Goal: Information Seeking & Learning: Check status

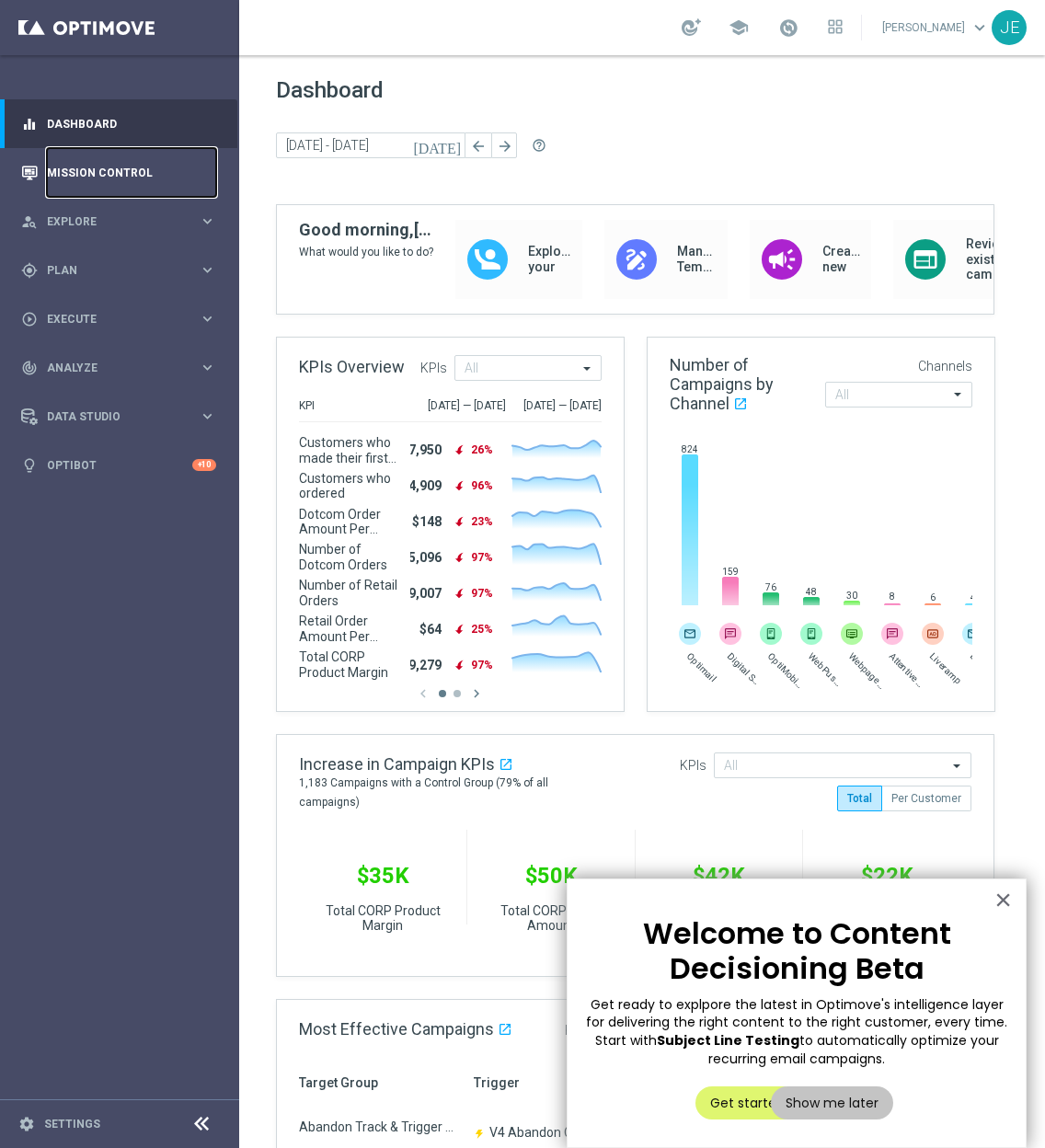
click at [89, 162] on link "Mission Control" at bounding box center [132, 172] width 170 height 49
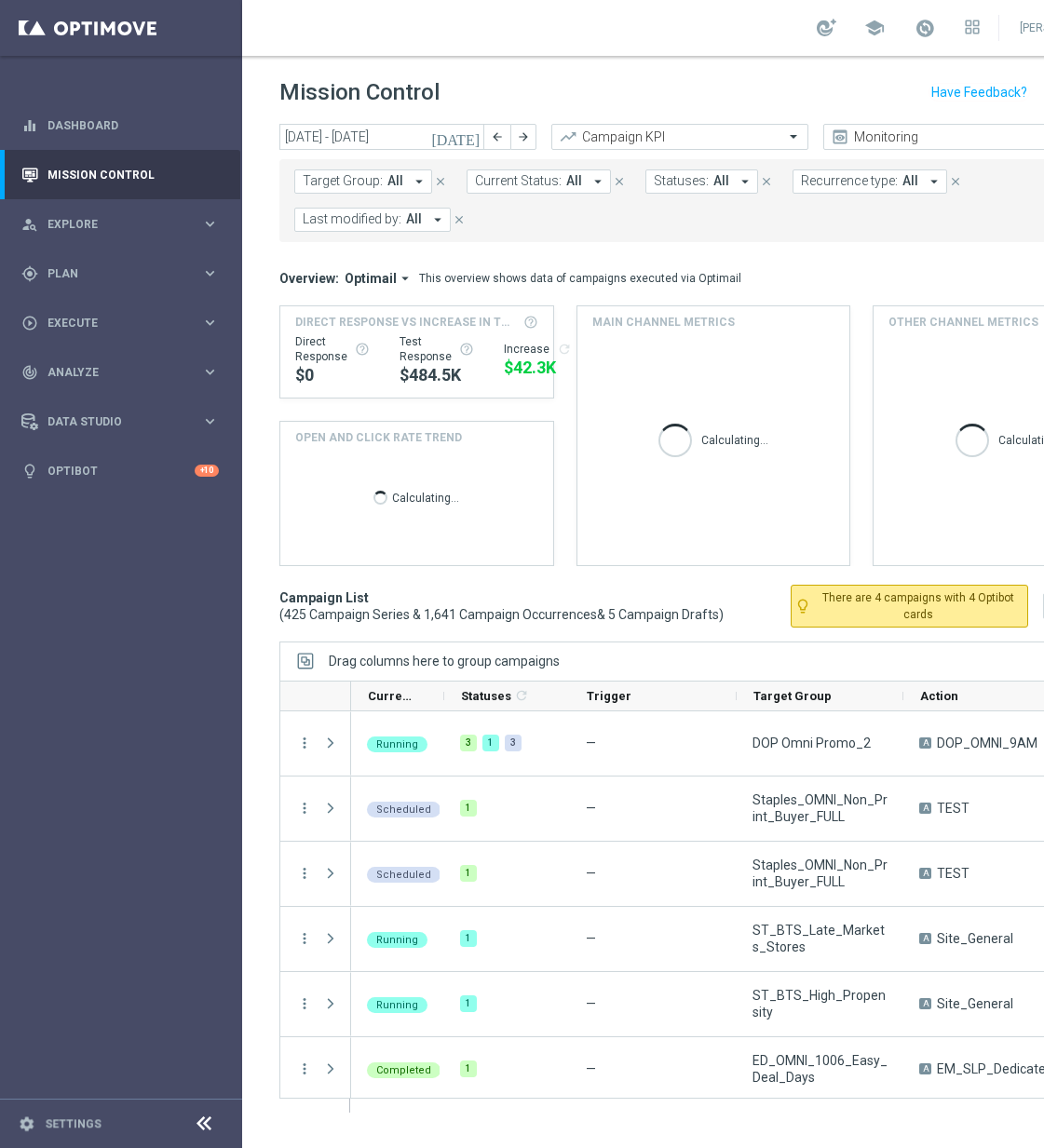
click at [196, 1115] on footer "settings Settings" at bounding box center [121, 1124] width 242 height 50
click at [204, 1128] on icon at bounding box center [204, 1125] width 23 height 23
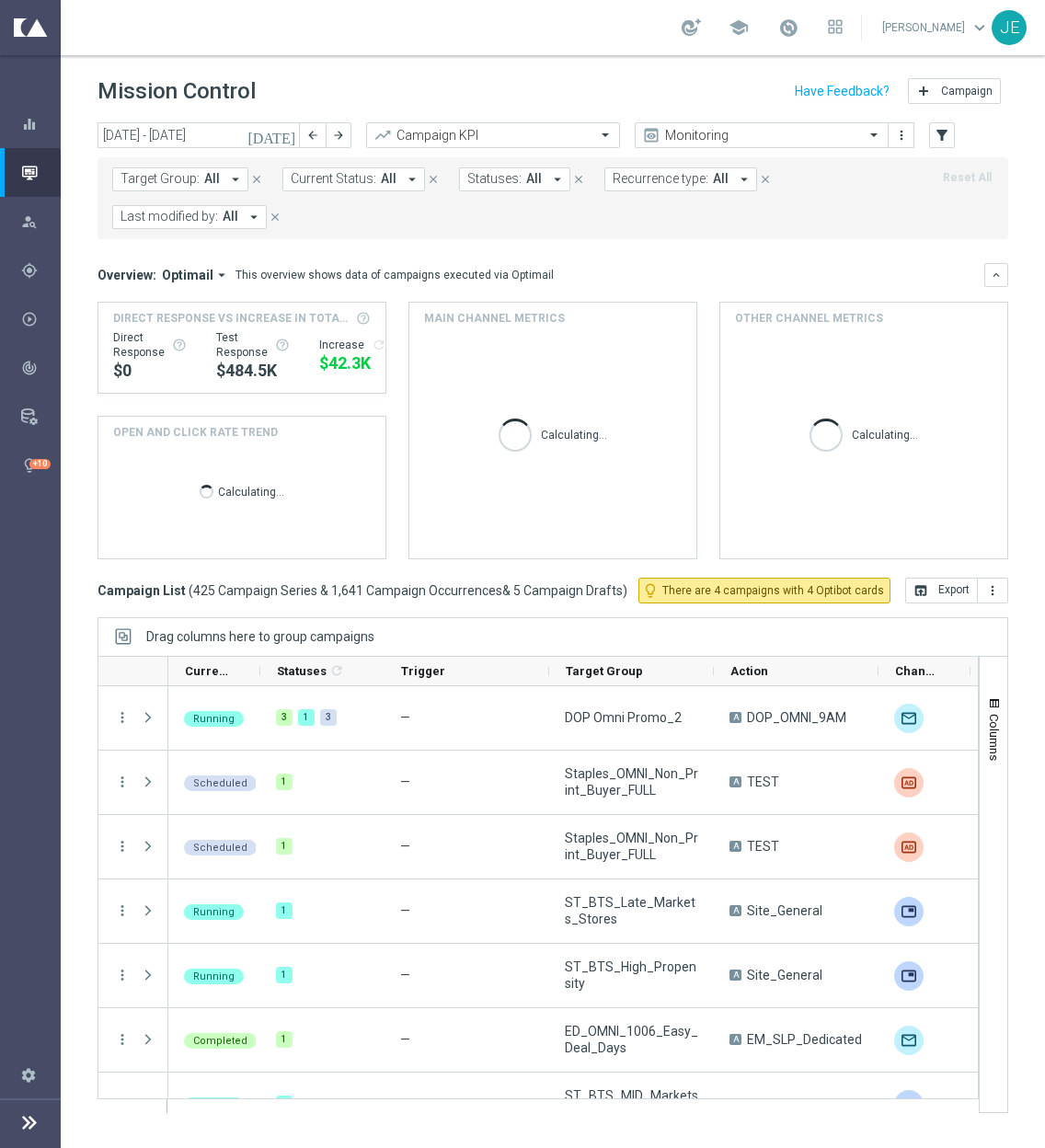
click at [230, 178] on icon "arrow_drop_down" at bounding box center [235, 180] width 17 height 17
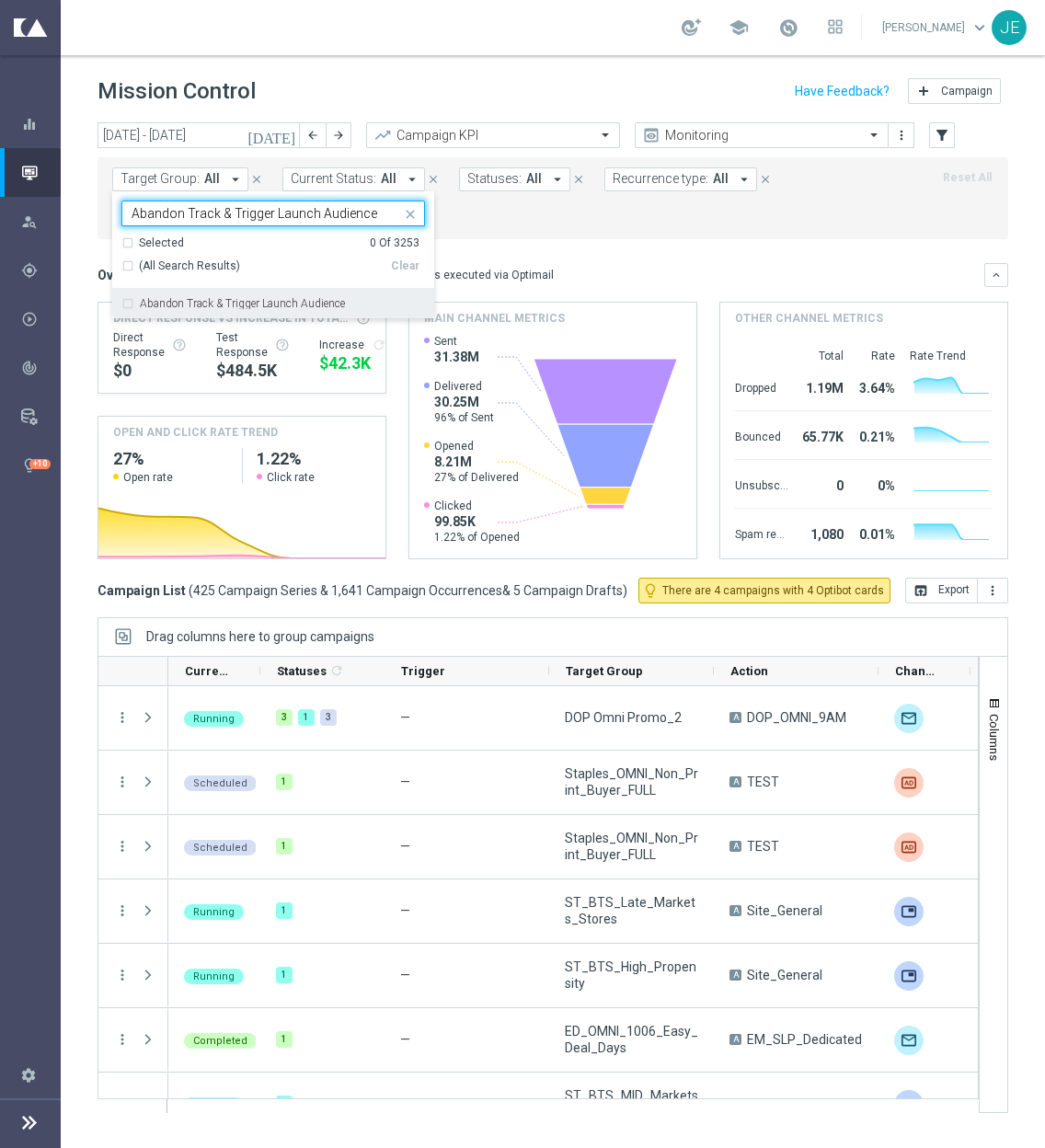
click at [262, 305] on label "Abandon Track & Trigger Launch Audience" at bounding box center [242, 304] width 205 height 11
type input "Abandon Track & Trigger Launch Audience"
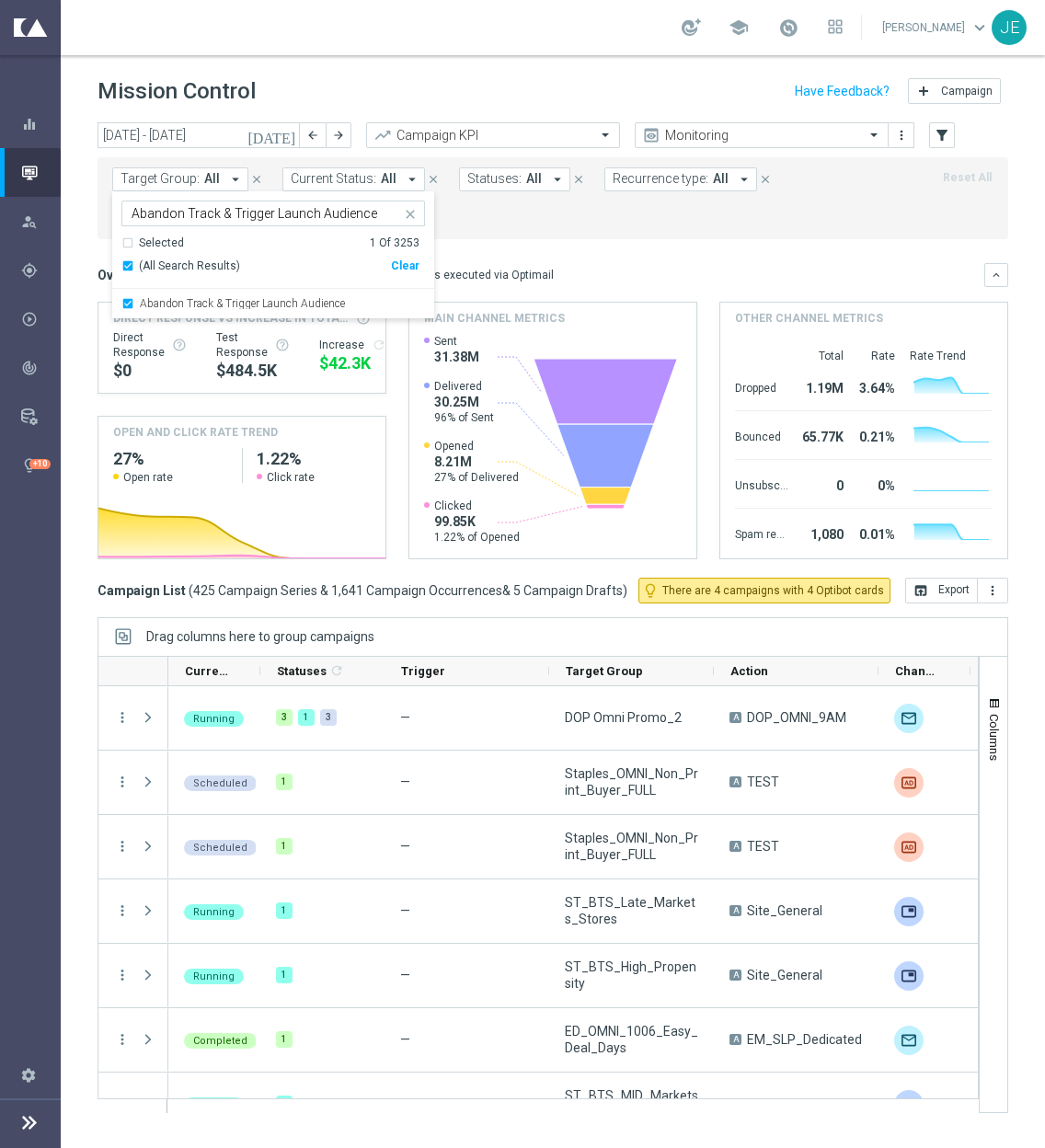
click at [603, 246] on mini-dashboard "Overview: Optimail arrow_drop_down This overview shows data of campaigns execut…" at bounding box center [552, 408] width 911 height 338
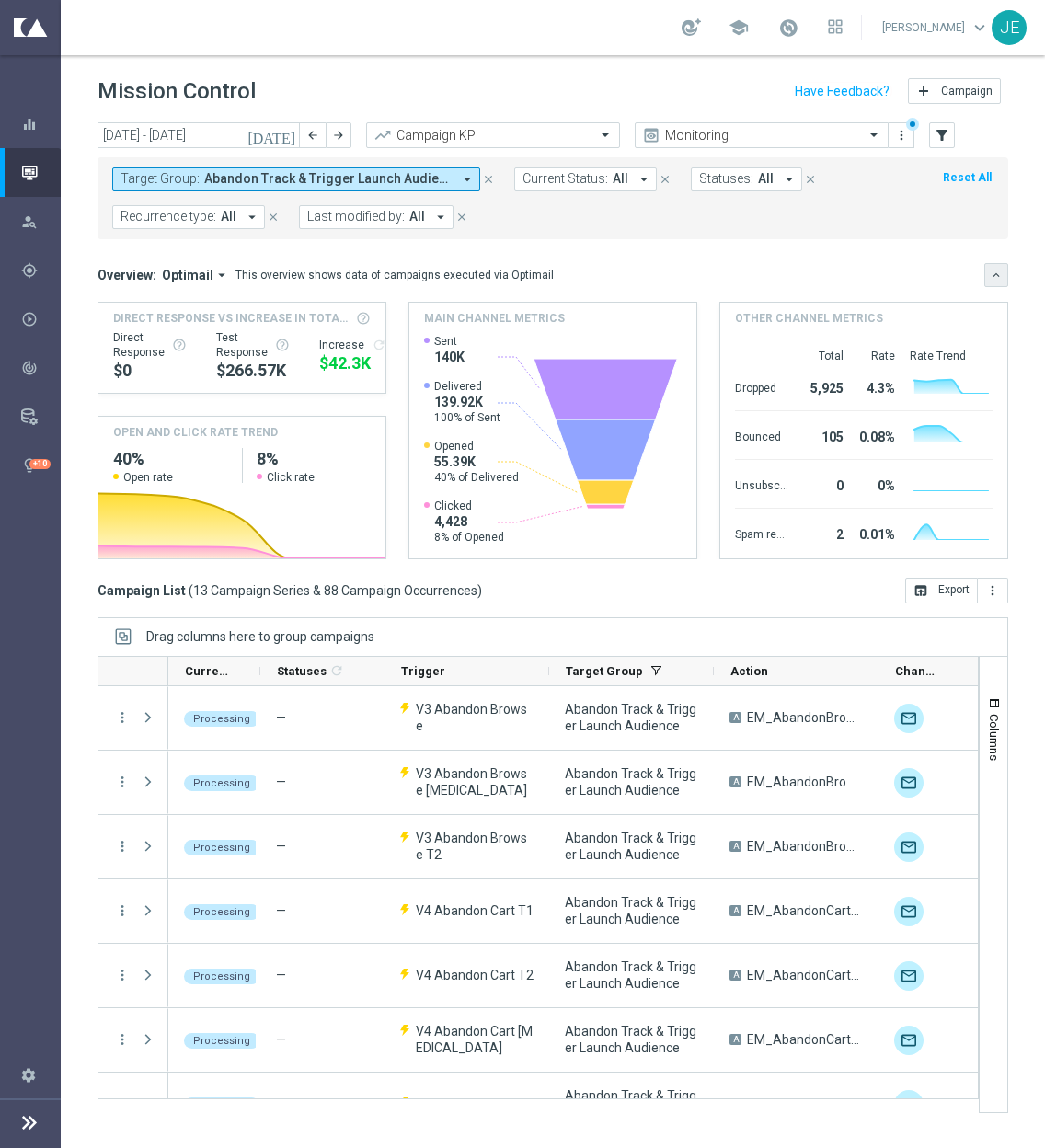
click at [1000, 275] on icon "keyboard_arrow_down" at bounding box center [997, 275] width 13 height 13
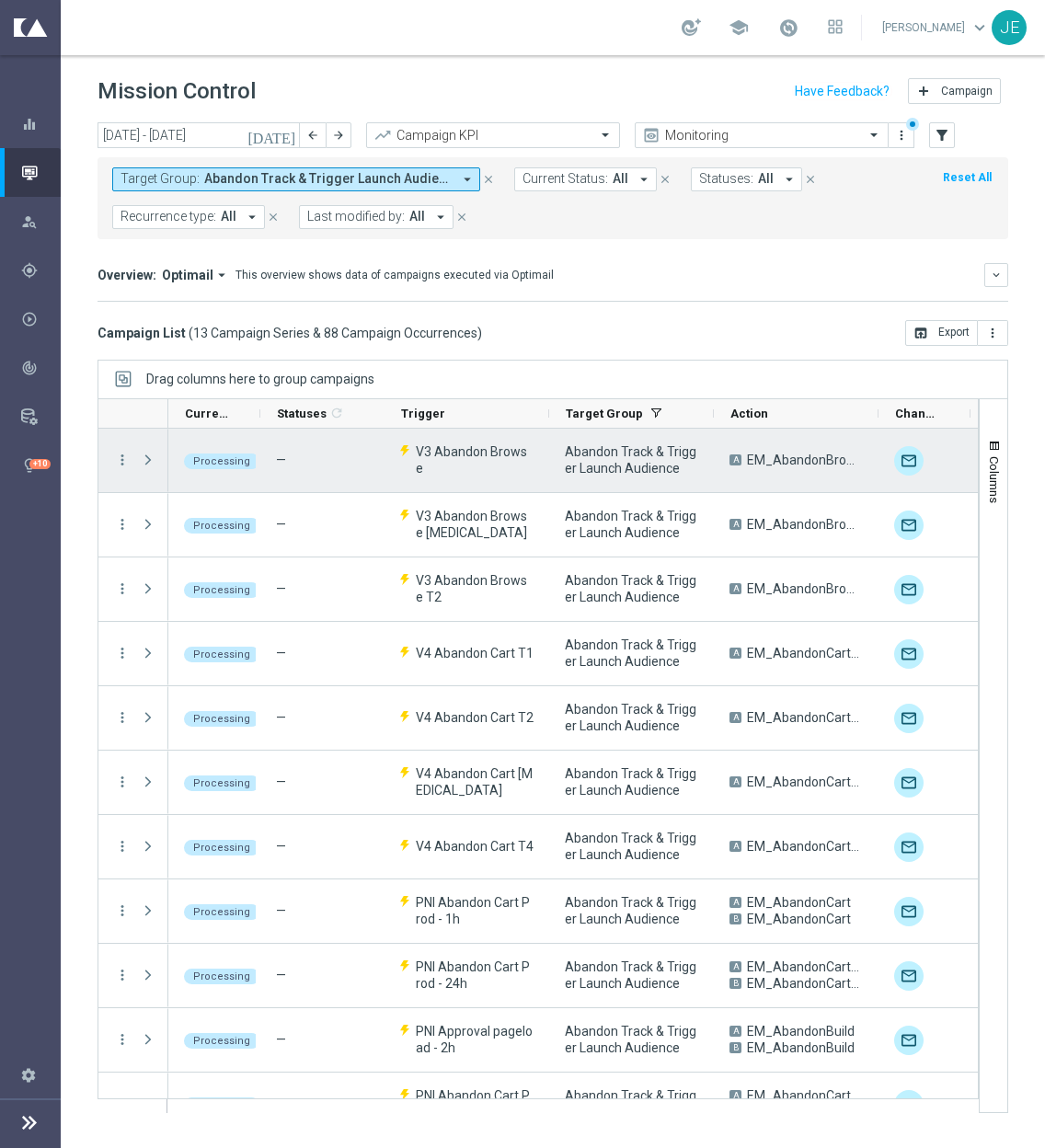
click at [615, 462] on span "Abandon Track & Trigger Launch Audience" at bounding box center [632, 460] width 133 height 33
click at [124, 459] on icon "more_vert" at bounding box center [122, 460] width 17 height 17
click at [206, 468] on span "Campaign Details" at bounding box center [205, 472] width 93 height 13
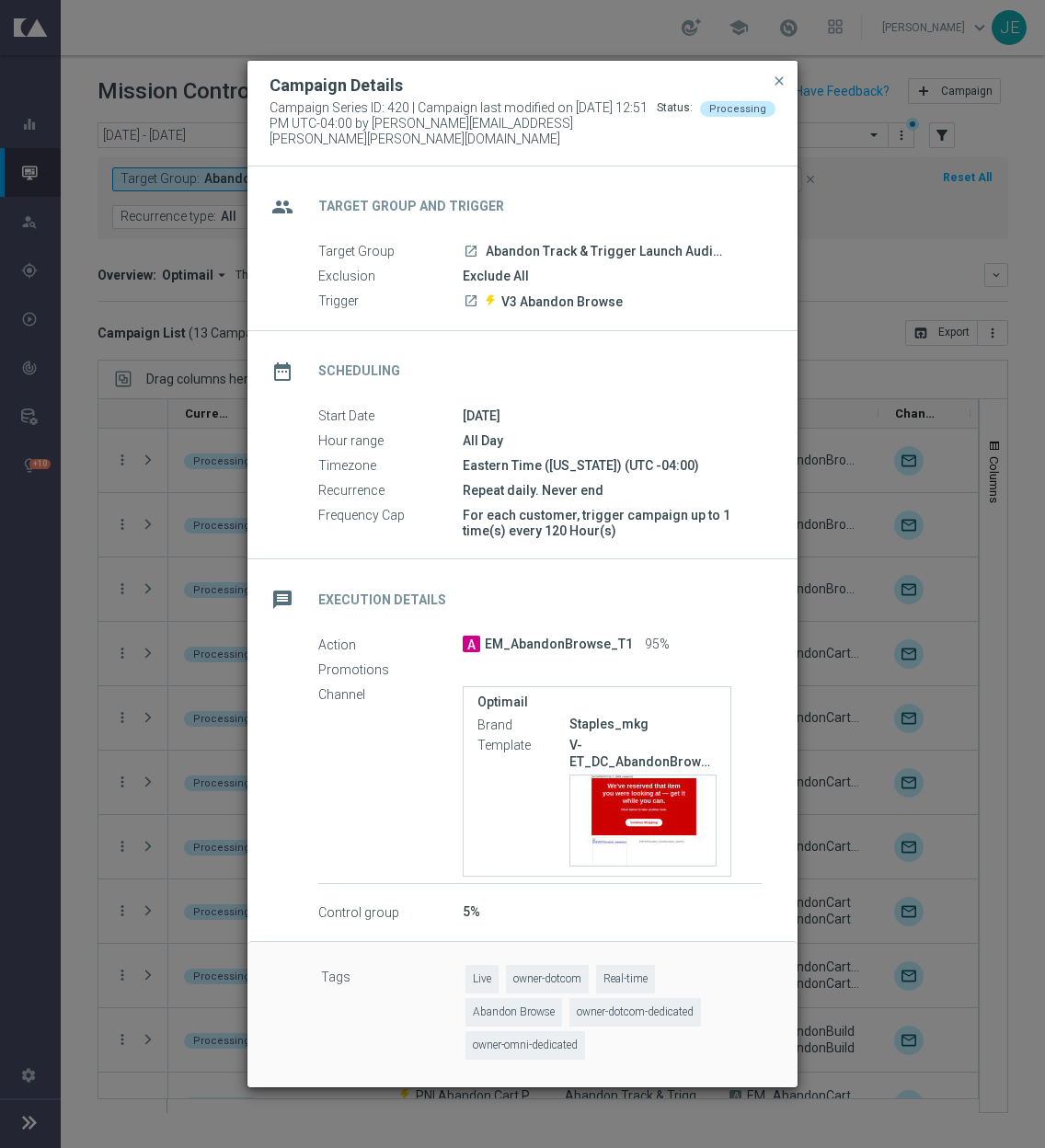
click at [471, 244] on icon "launch" at bounding box center [472, 251] width 15 height 15
click at [776, 85] on span "close" at bounding box center [779, 81] width 15 height 15
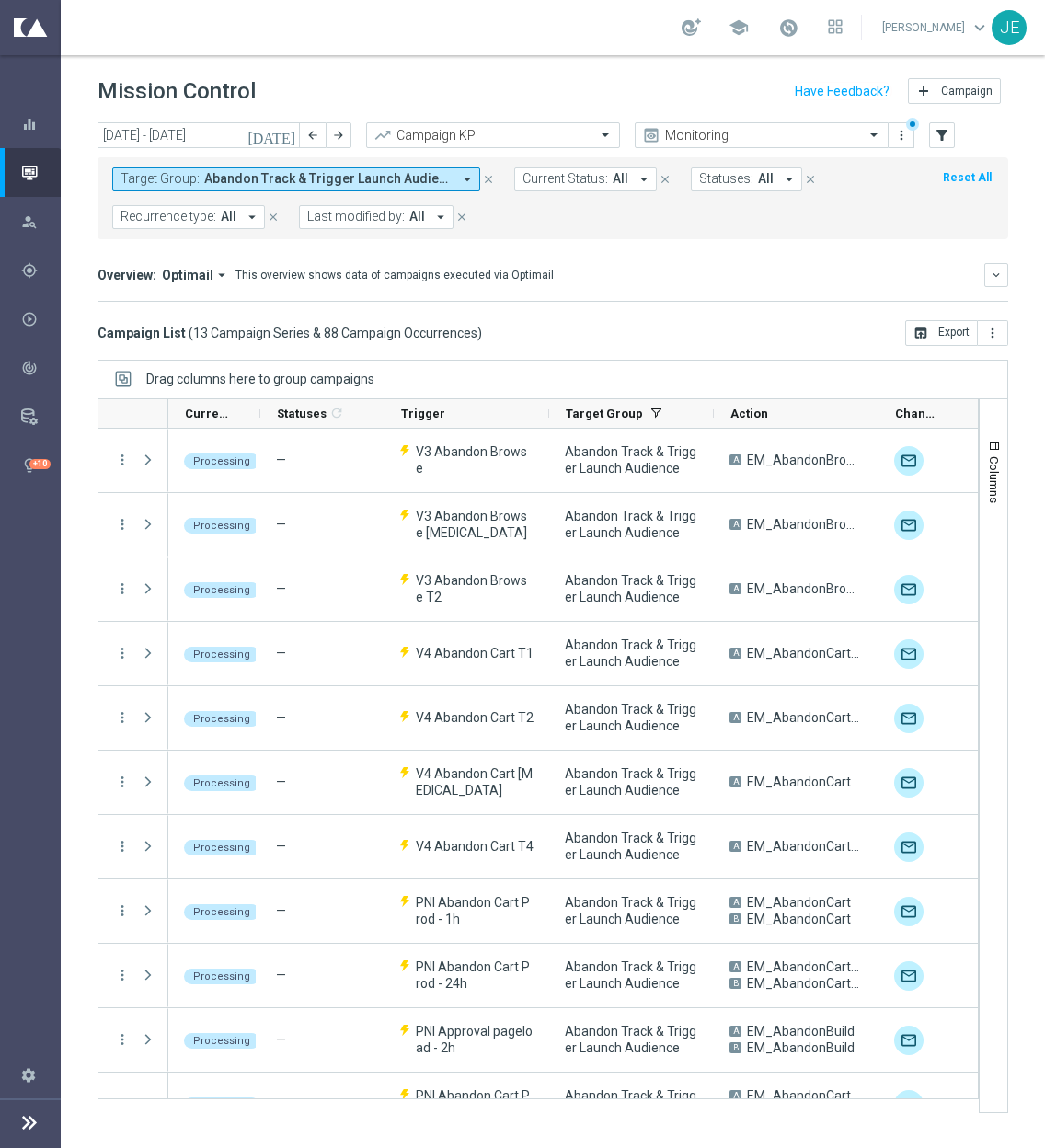
click at [285, 132] on icon "[DATE]" at bounding box center [272, 135] width 50 height 17
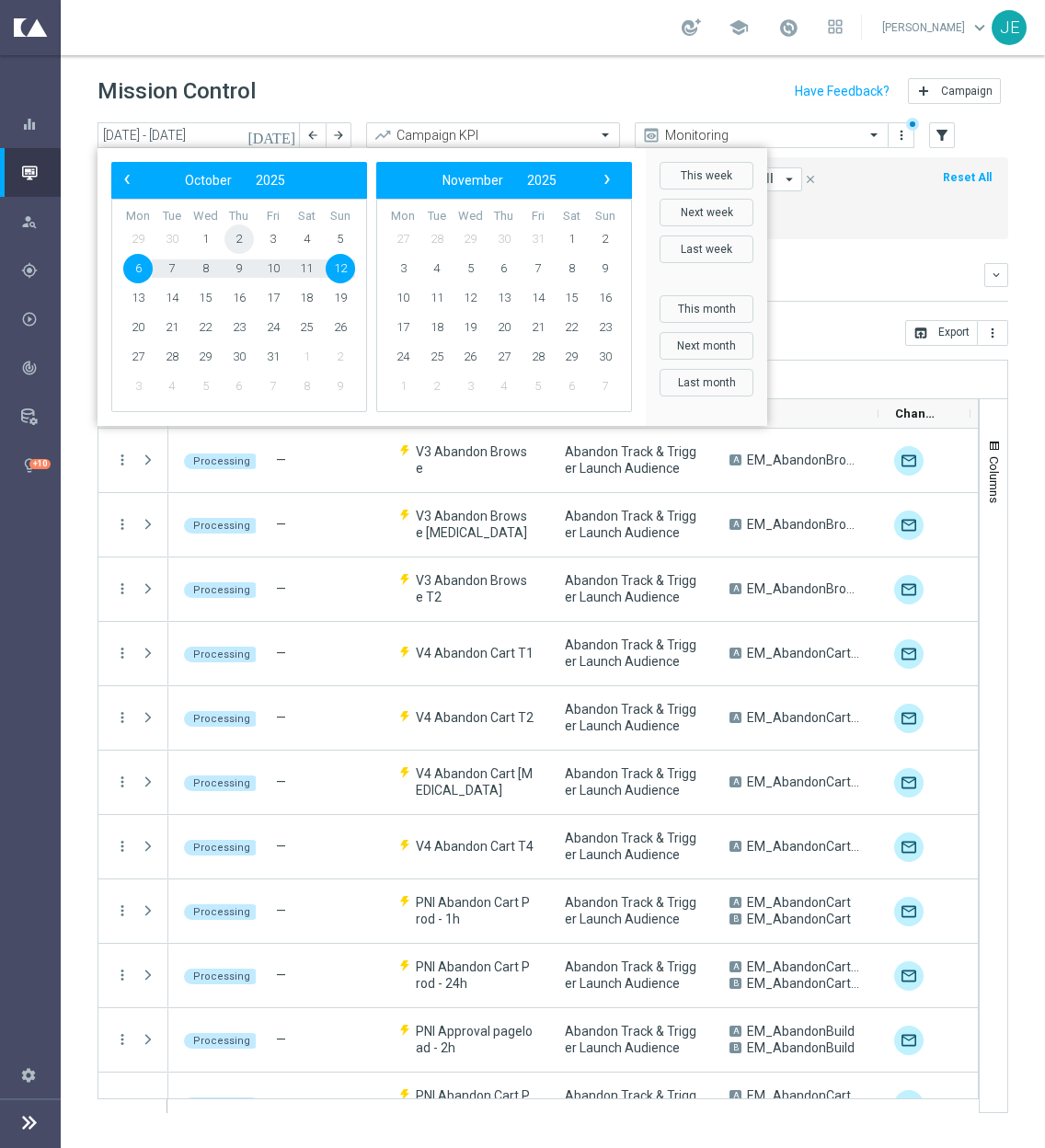
click at [235, 232] on span "2" at bounding box center [239, 239] width 30 height 30
click at [237, 237] on span "2" at bounding box center [239, 239] width 30 height 30
type input "[DATE] - [DATE]"
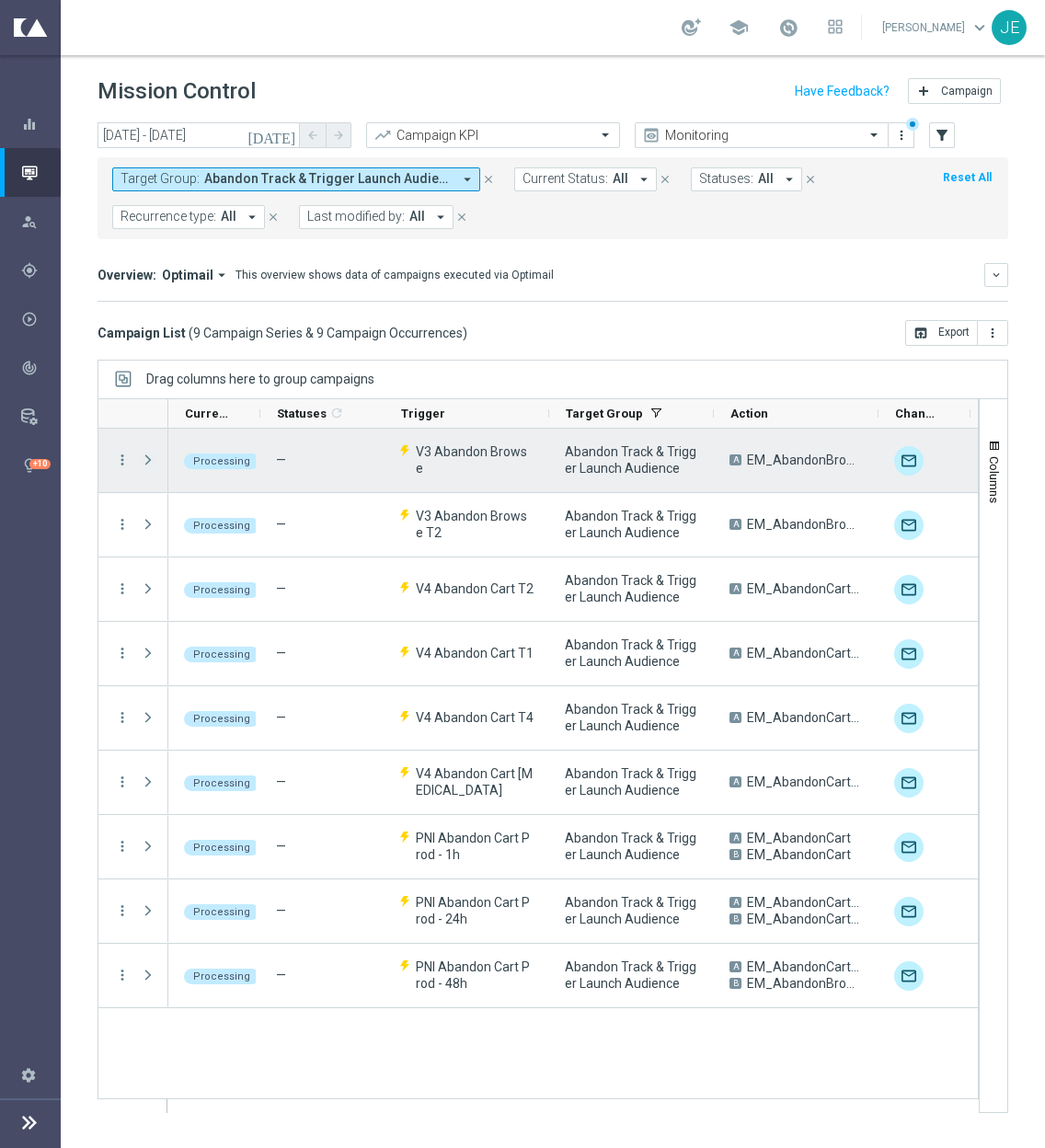
click at [149, 458] on span "Press SPACE to select this row." at bounding box center [148, 460] width 17 height 15
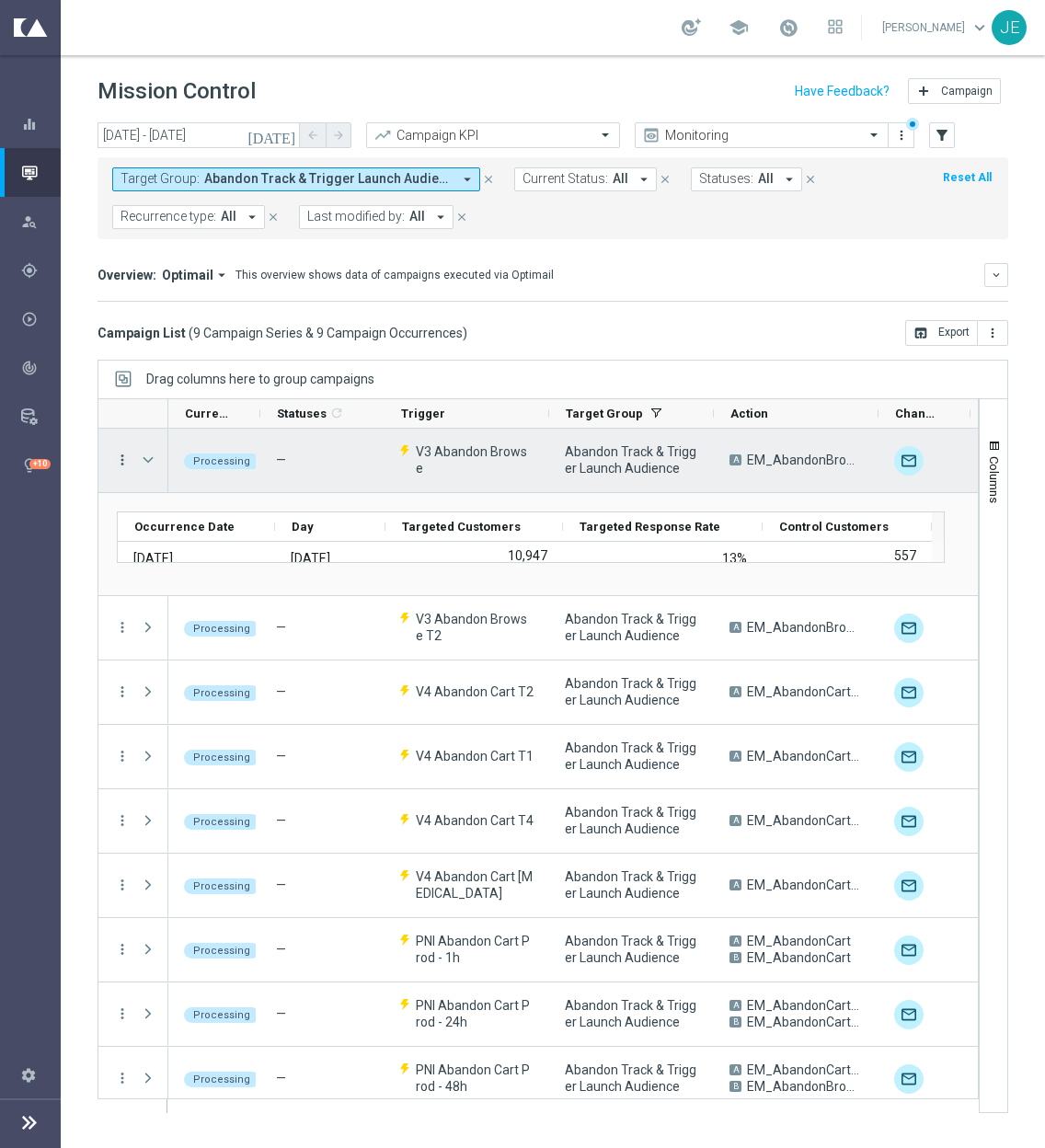
click at [118, 458] on icon "more_vert" at bounding box center [122, 460] width 17 height 17
click at [209, 470] on span "Campaign Details" at bounding box center [205, 472] width 93 height 13
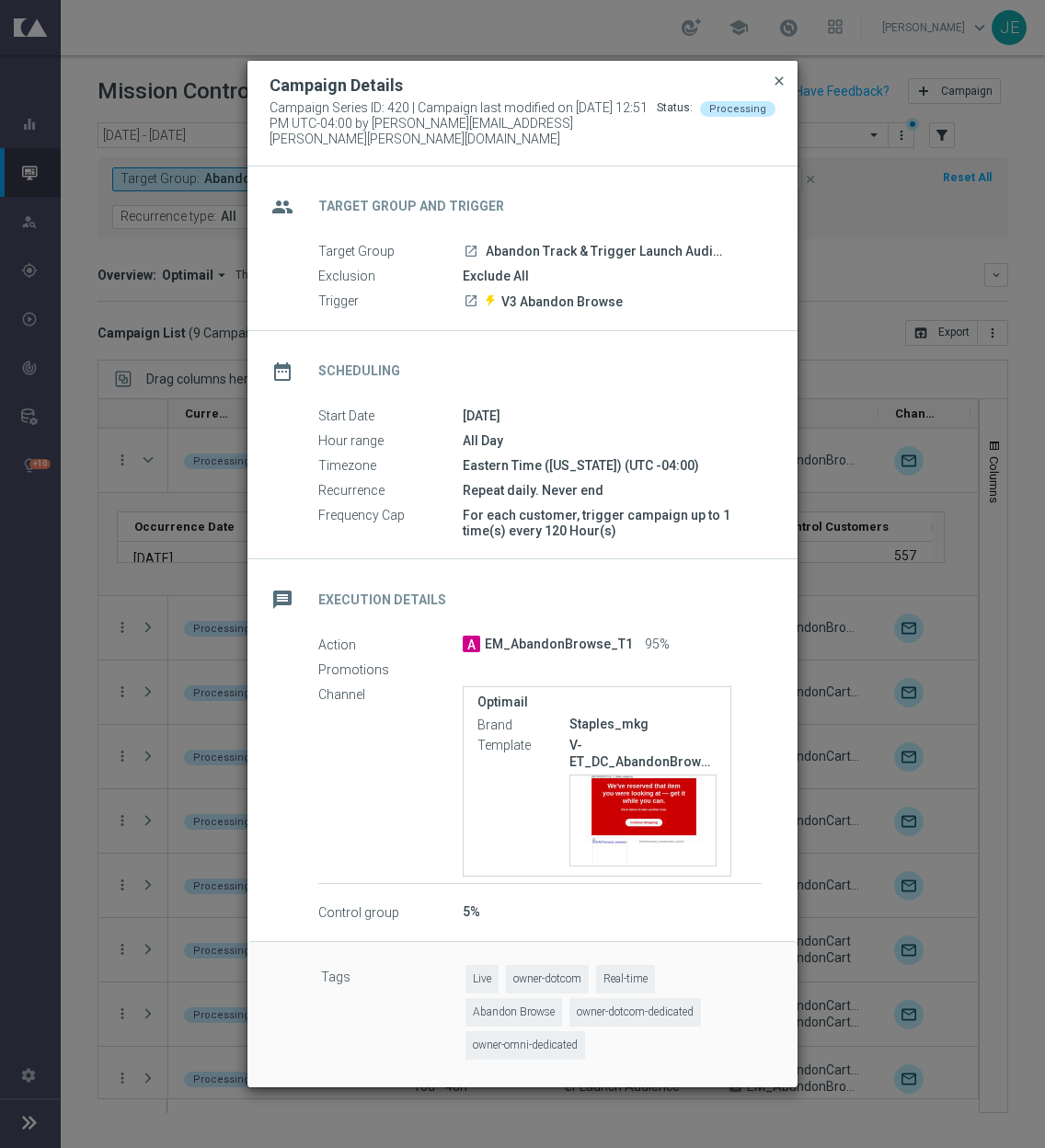
click at [773, 88] on span "close" at bounding box center [779, 81] width 15 height 15
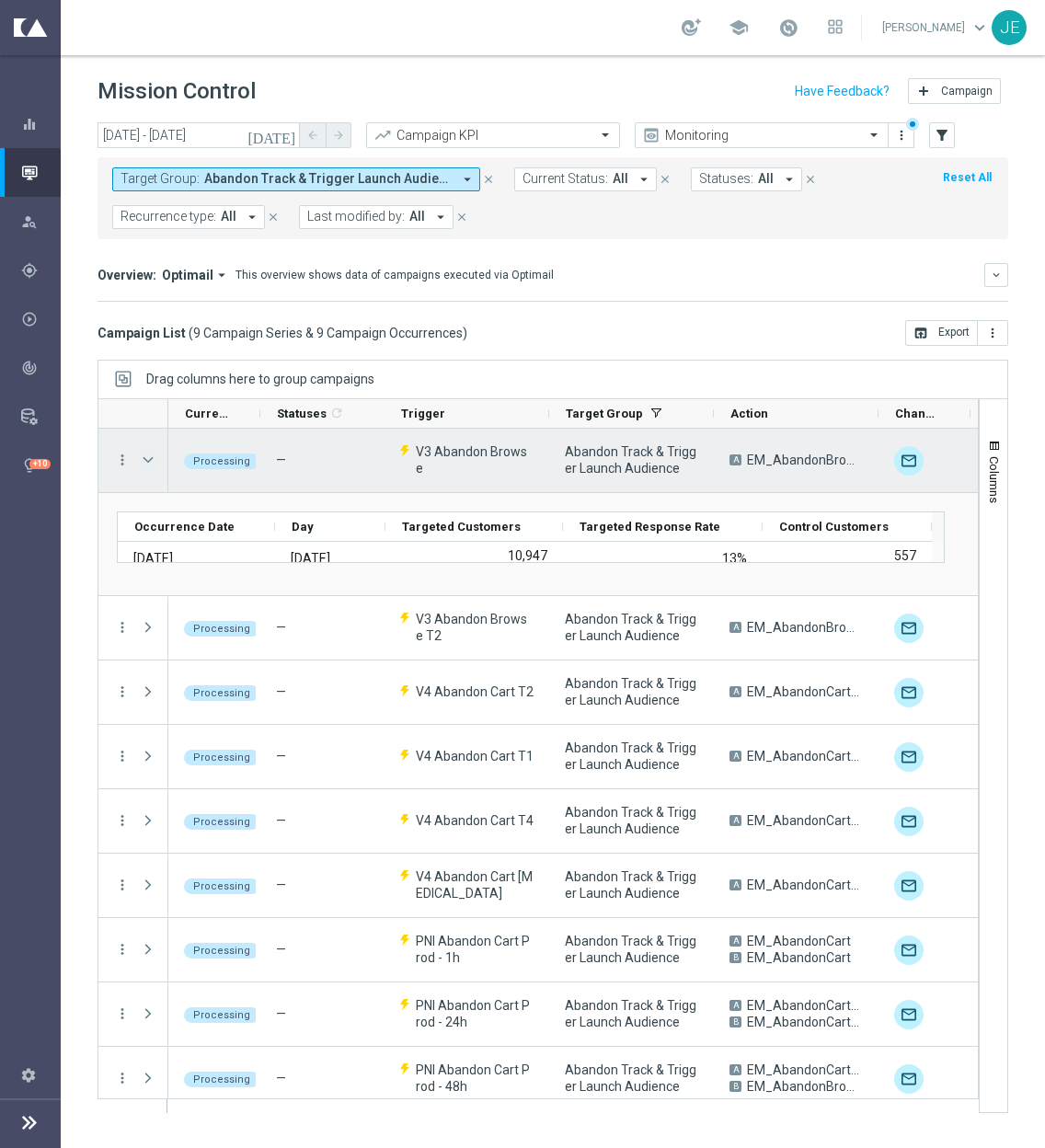
click at [149, 460] on span "Press SPACE to select this row." at bounding box center [148, 460] width 17 height 15
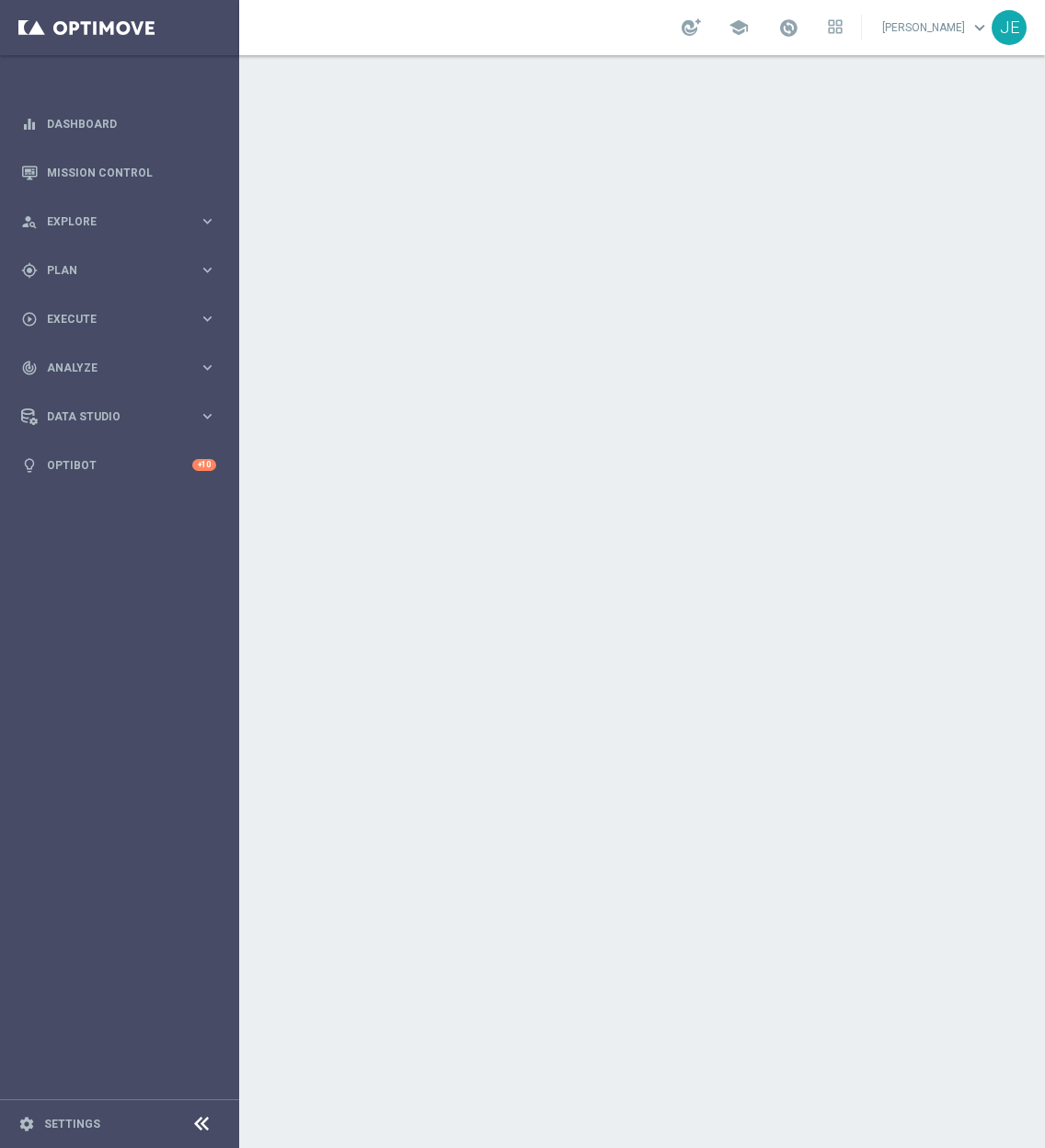
click at [210, 1123] on icon at bounding box center [202, 1125] width 22 height 22
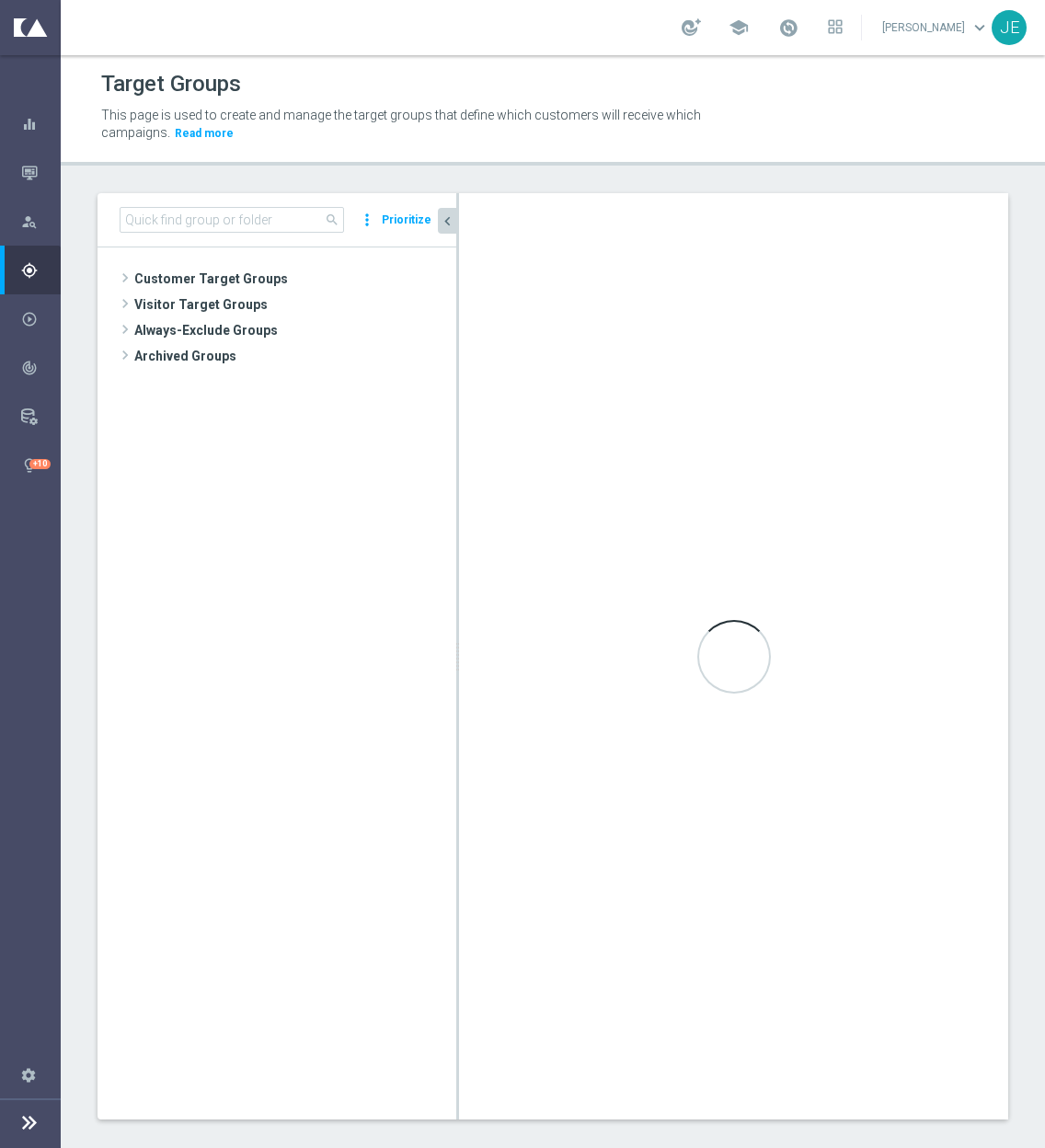
click at [453, 223] on icon "chevron_left" at bounding box center [447, 221] width 18 height 18
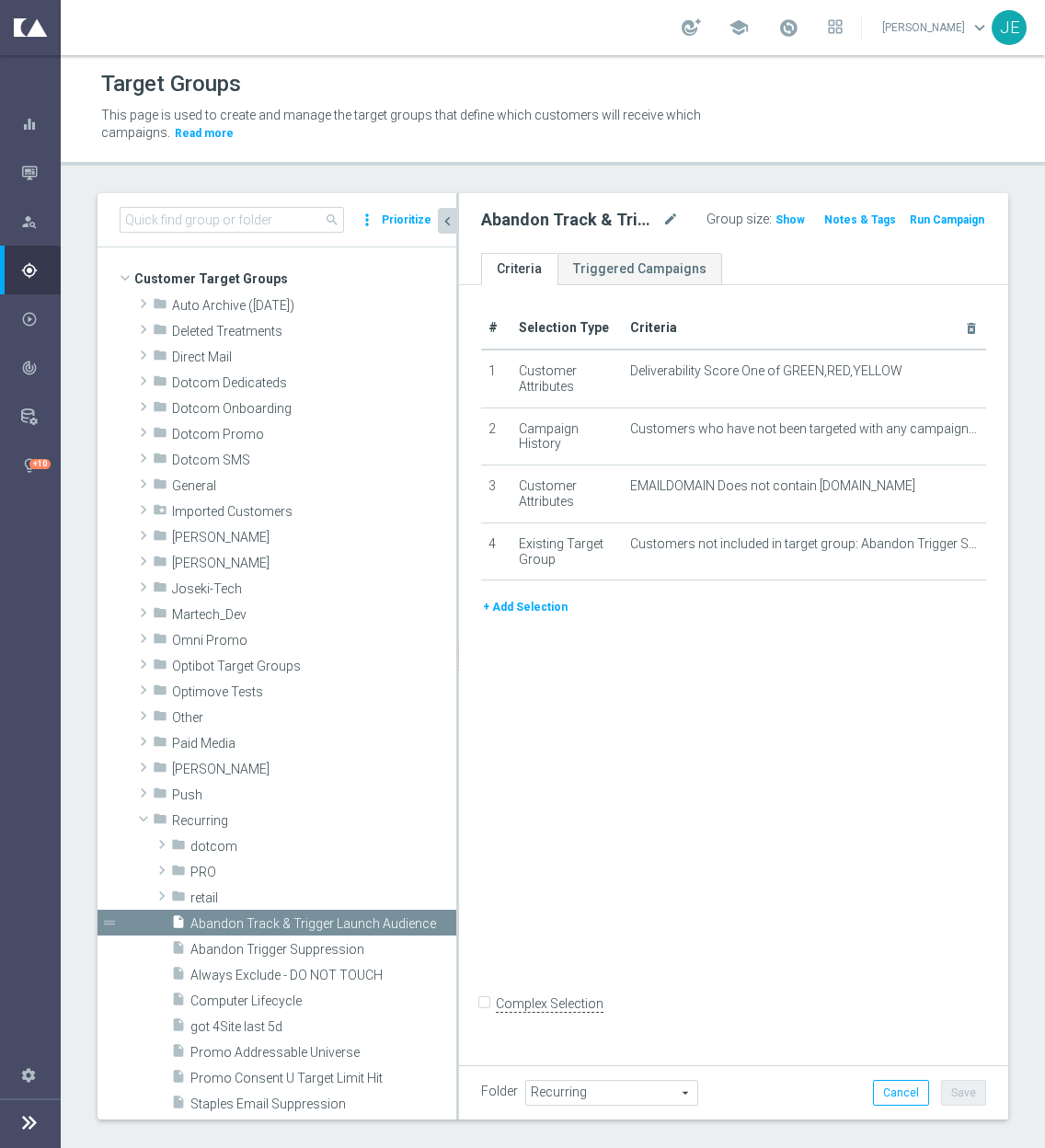
click at [448, 220] on icon "chevron_left" at bounding box center [447, 221] width 18 height 18
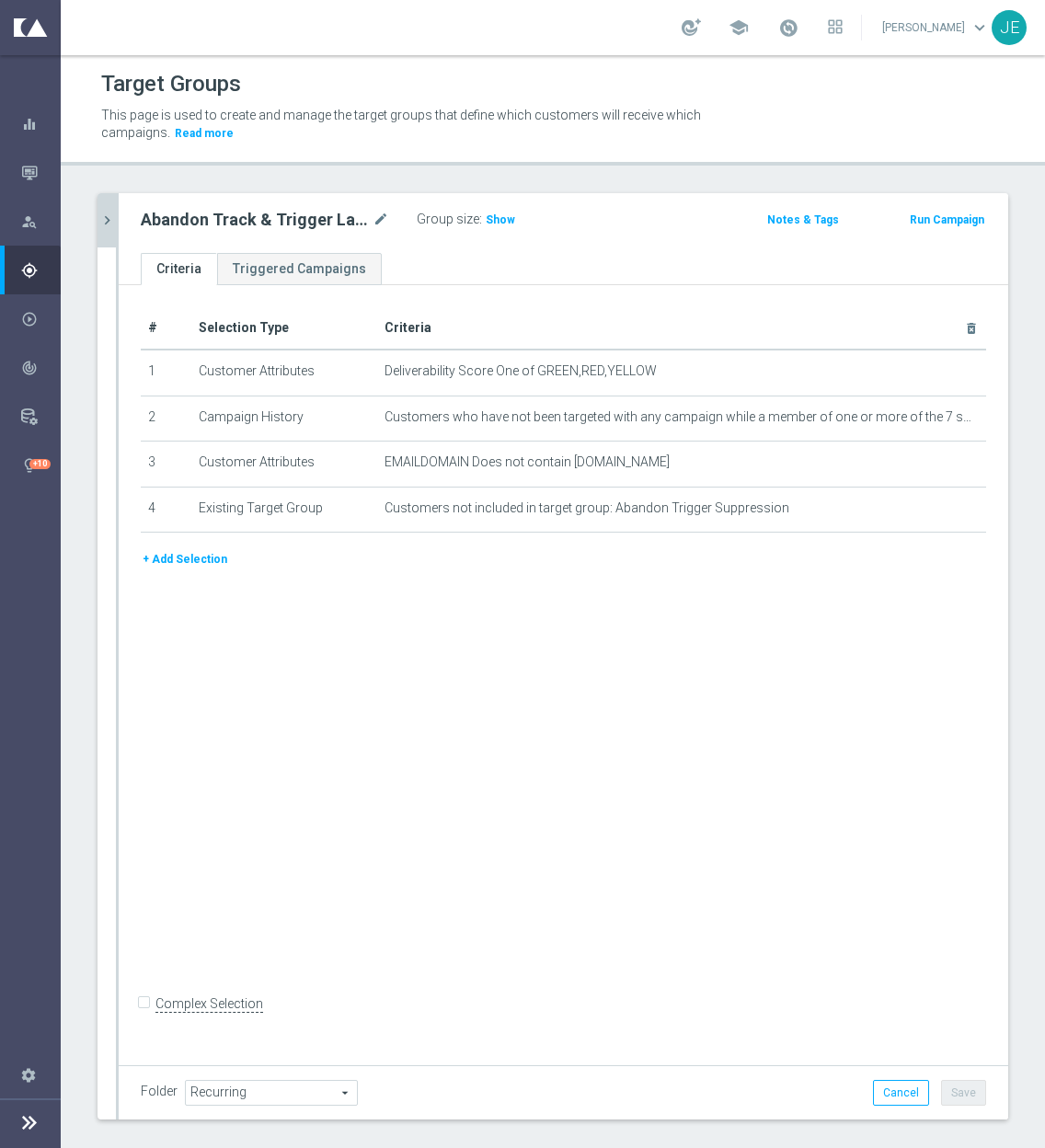
click at [458, 751] on div "# Selection Type Criteria delete_forever 1 Customer Attributes Deliverability S…" at bounding box center [563, 671] width 889 height 772
click at [107, 222] on icon "chevron_right" at bounding box center [107, 220] width 18 height 18
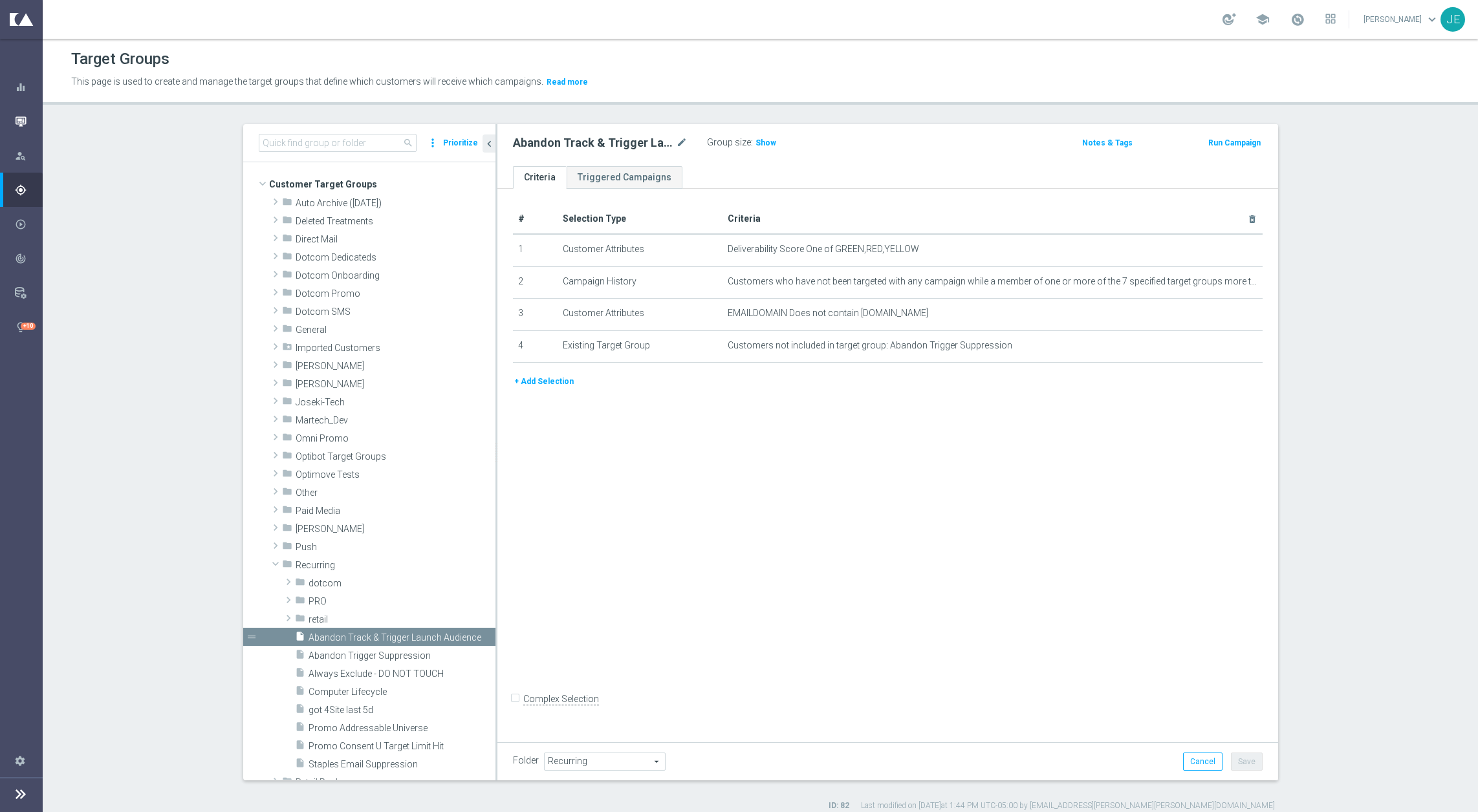
click at [26, 114] on div "Mission Control" at bounding box center [29, 121] width 27 height 35
click at [22, 117] on icon "button" at bounding box center [21, 122] width 12 height 12
click at [18, 117] on icon "button" at bounding box center [21, 122] width 12 height 12
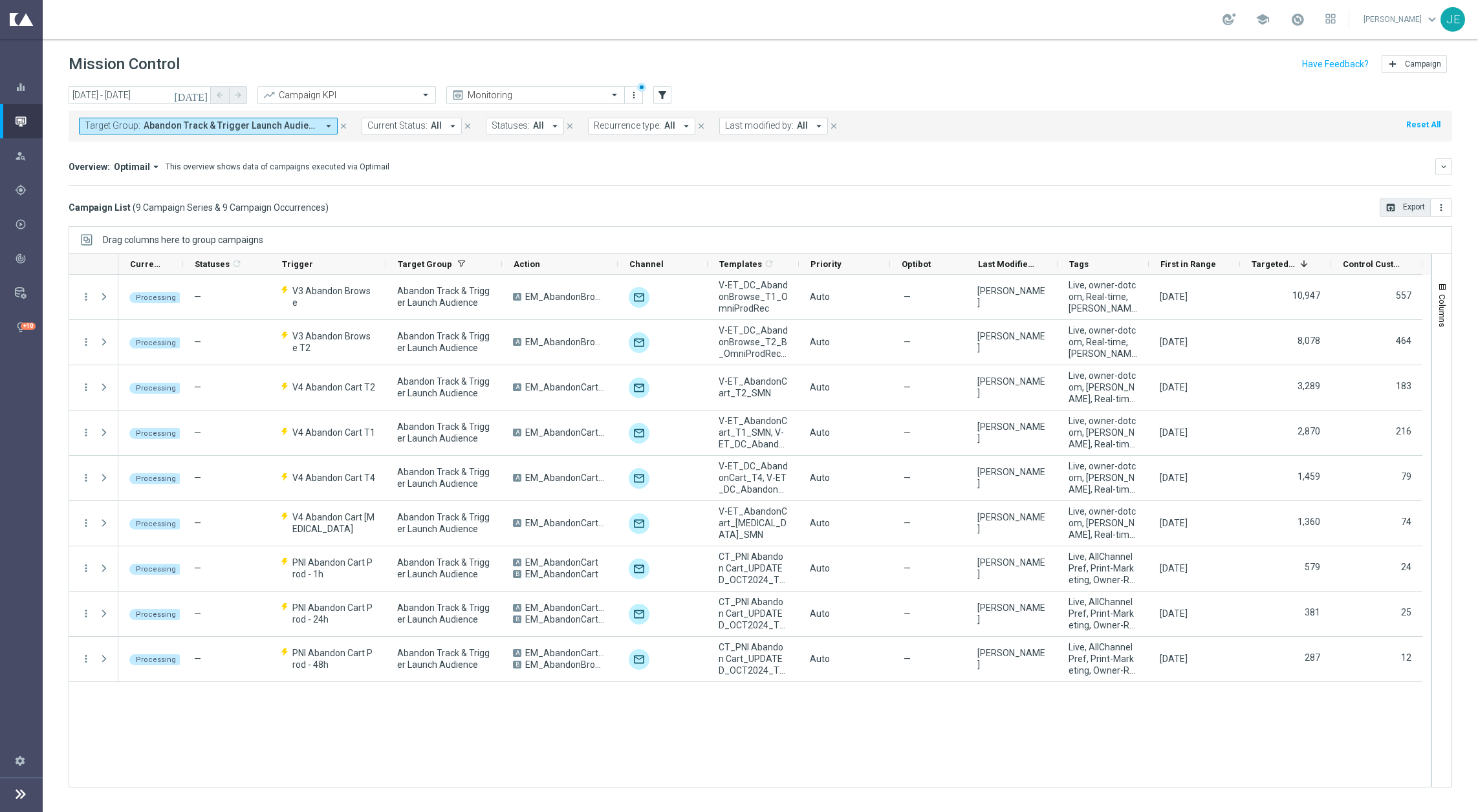
click at [1412, 204] on button "open_in_browser Export" at bounding box center [1405, 208] width 51 height 18
click at [201, 94] on icon "[DATE]" at bounding box center [192, 95] width 35 height 12
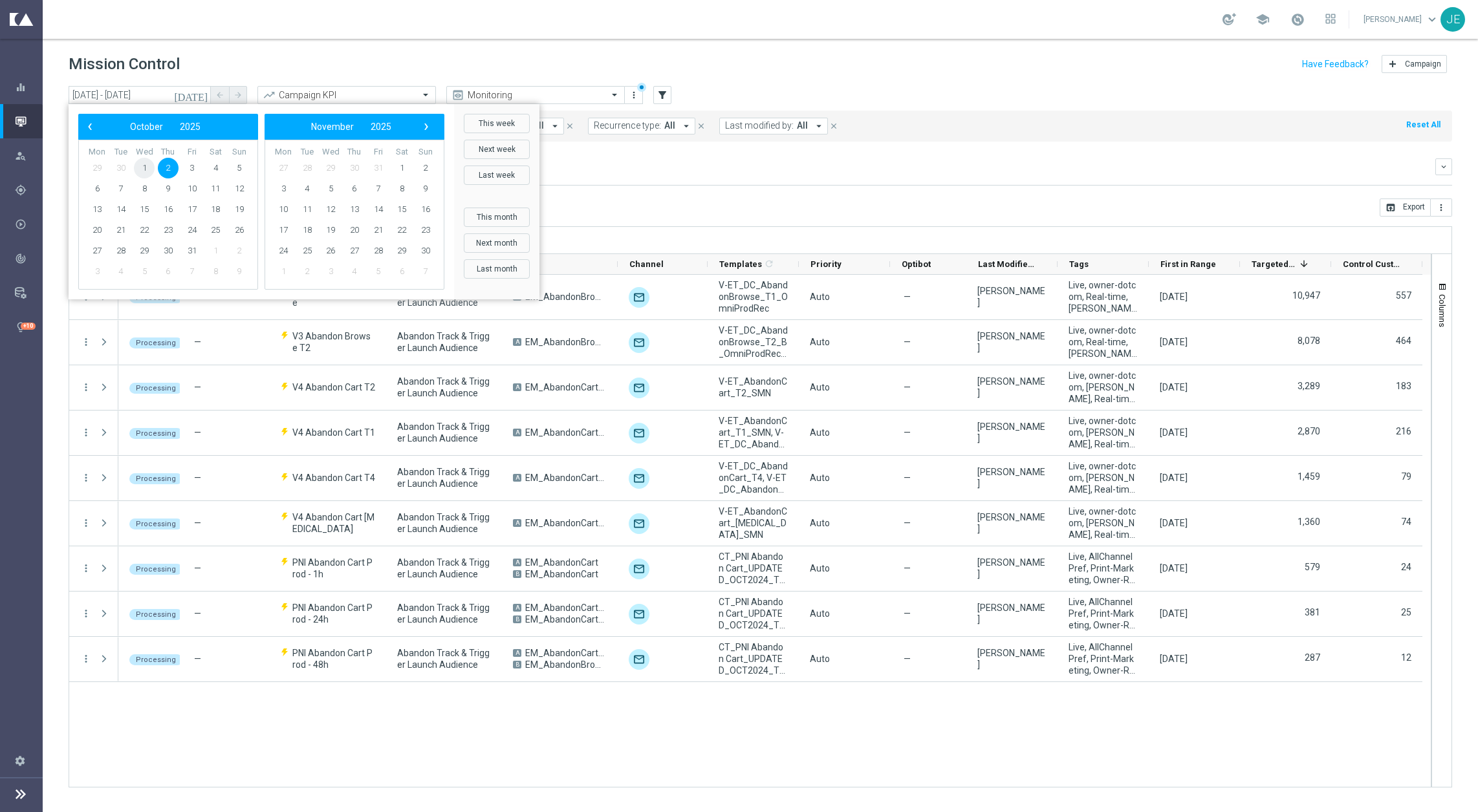
click at [141, 161] on span "1" at bounding box center [145, 168] width 21 height 21
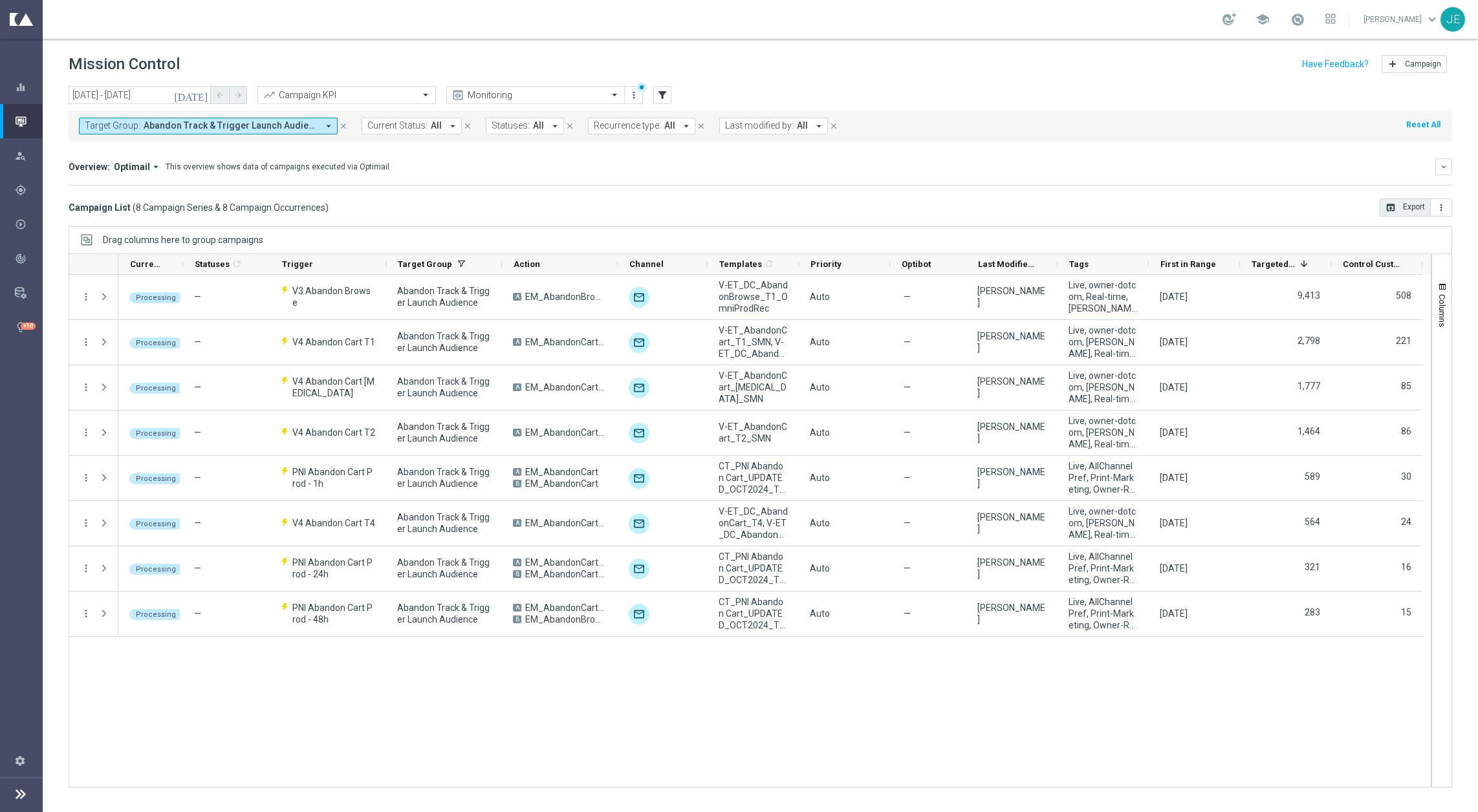
click at [1415, 206] on button "open_in_browser Export" at bounding box center [1405, 208] width 51 height 18
click at [203, 94] on icon "[DATE]" at bounding box center [192, 95] width 35 height 12
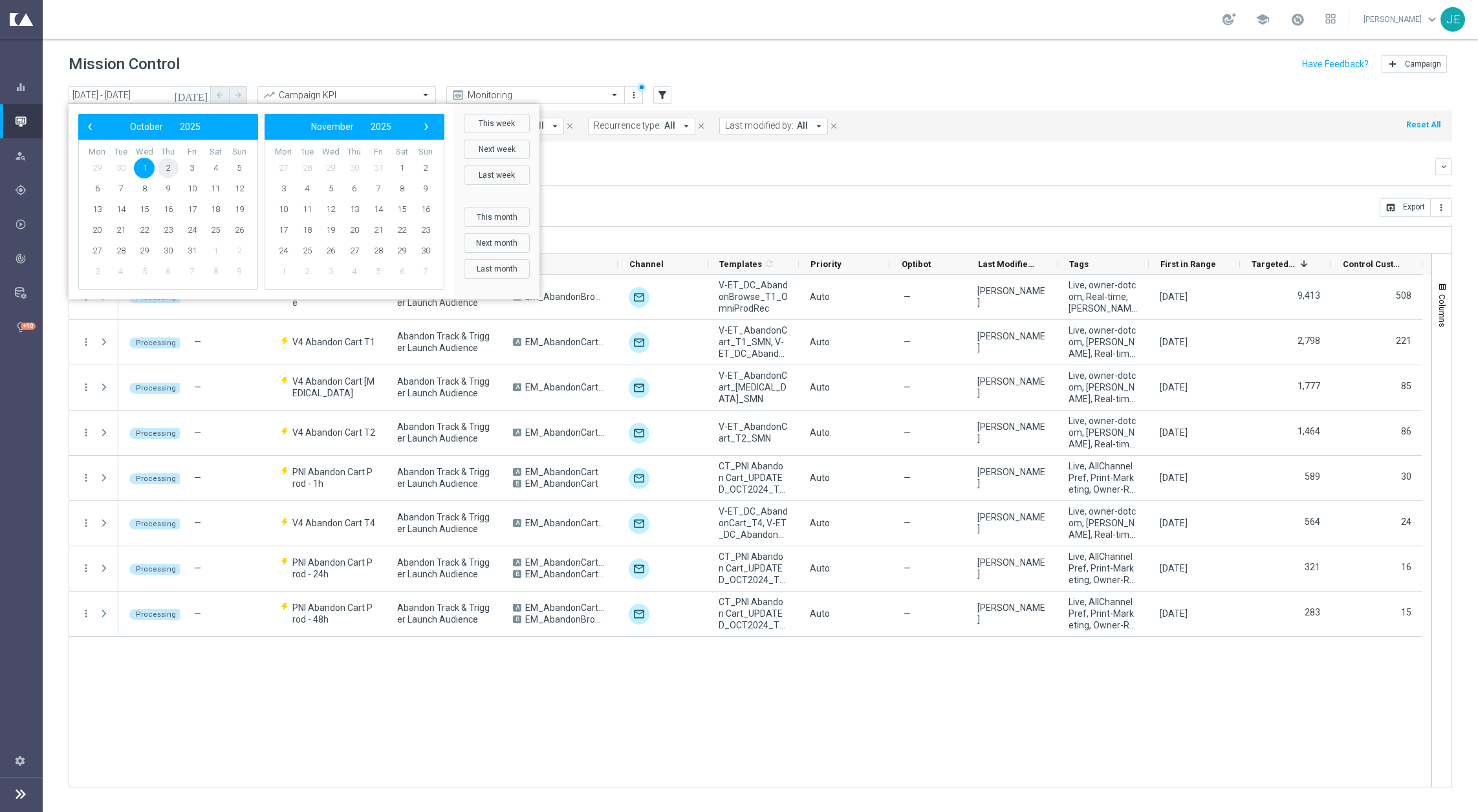
click at [171, 162] on span "2" at bounding box center [168, 168] width 21 height 21
click at [171, 162] on span "2" at bounding box center [168, 168] width 21 height 21
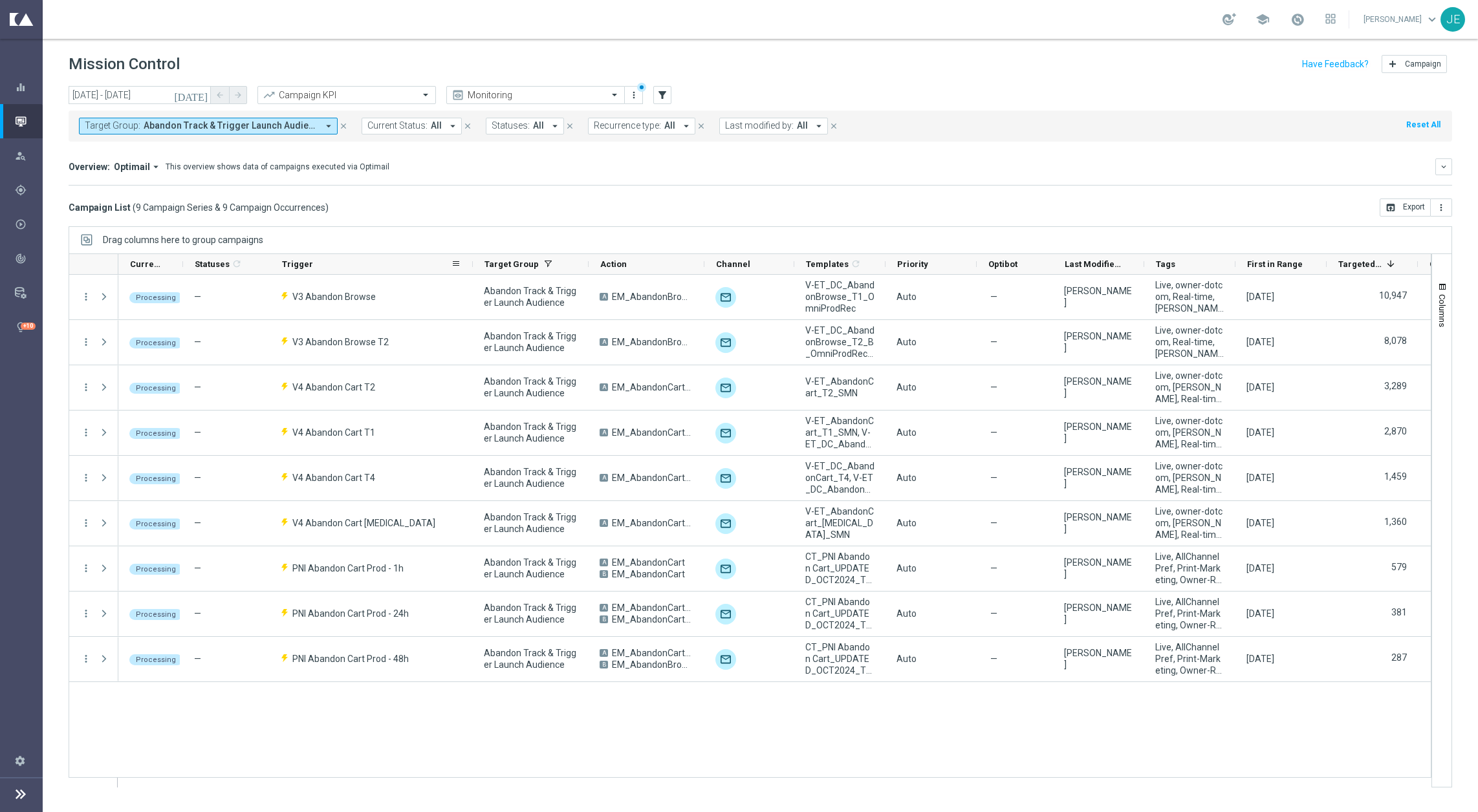
drag, startPoint x: 385, startPoint y: 259, endPoint x: 472, endPoint y: 264, distance: 87.1
click at [472, 264] on div at bounding box center [473, 264] width 5 height 20
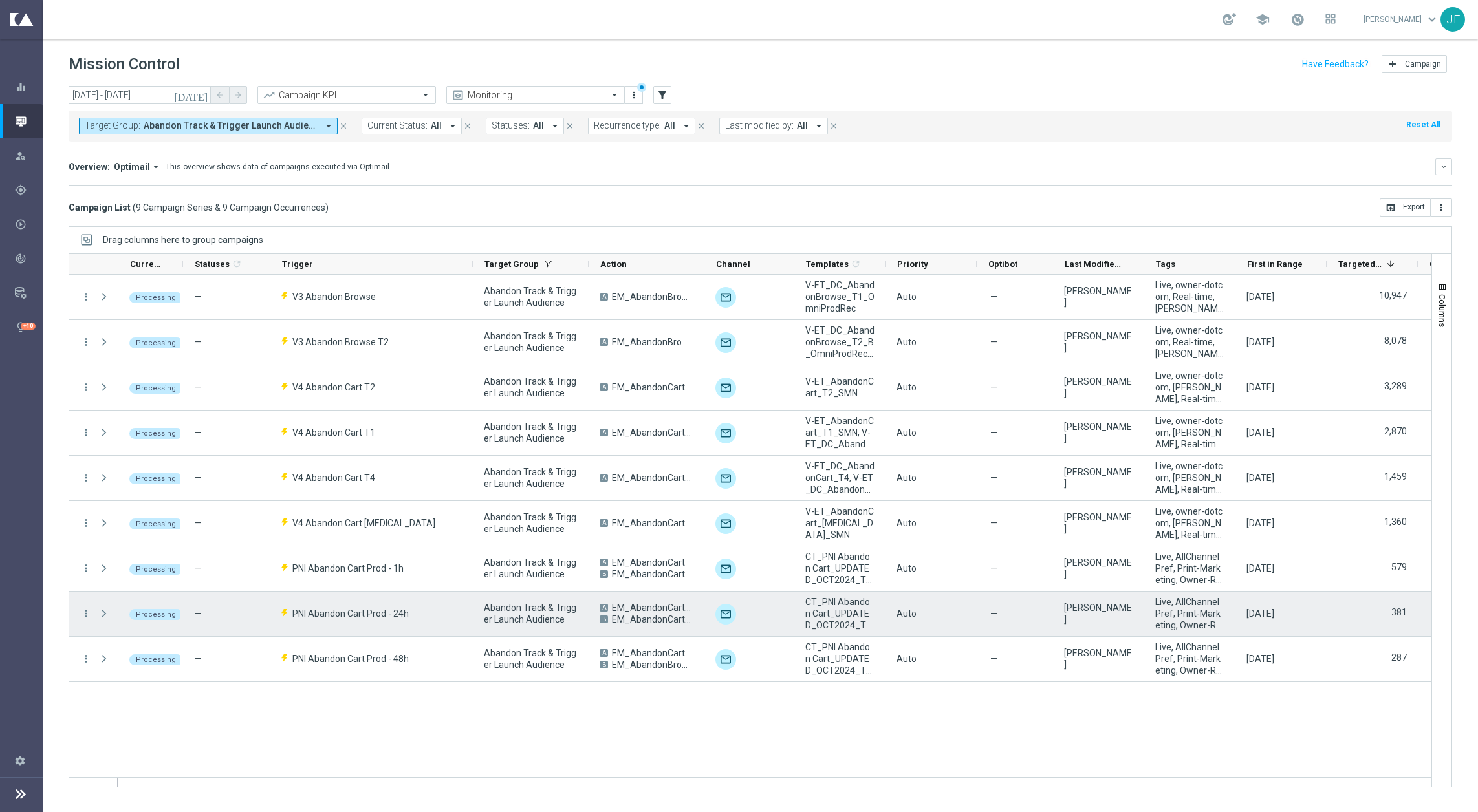
click at [433, 613] on div "PNI Abandon Cart Prod - 24h" at bounding box center [371, 614] width 203 height 45
click at [108, 610] on span "Press SPACE to select this row." at bounding box center [104, 614] width 12 height 10
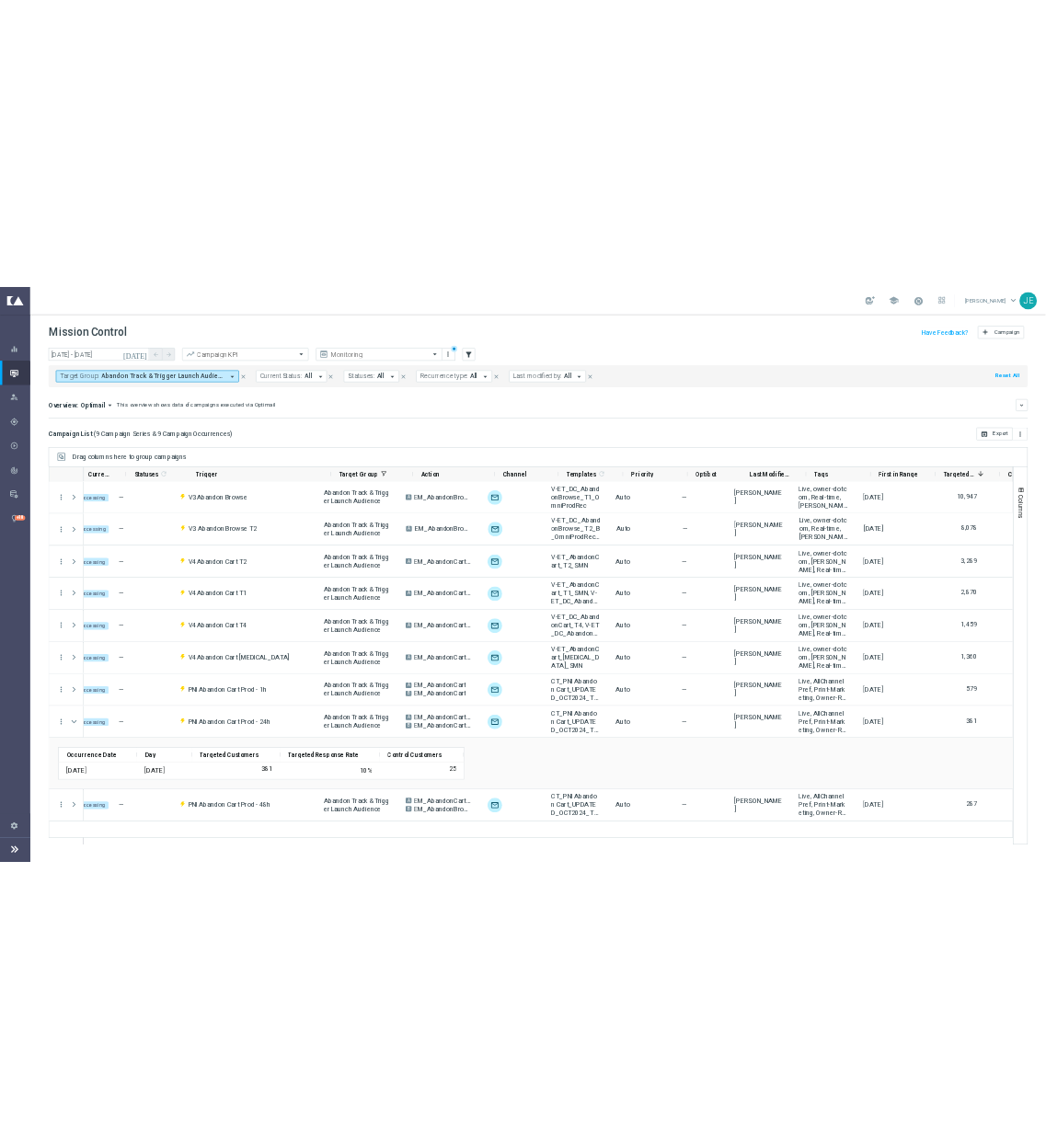
scroll to position [0, 109]
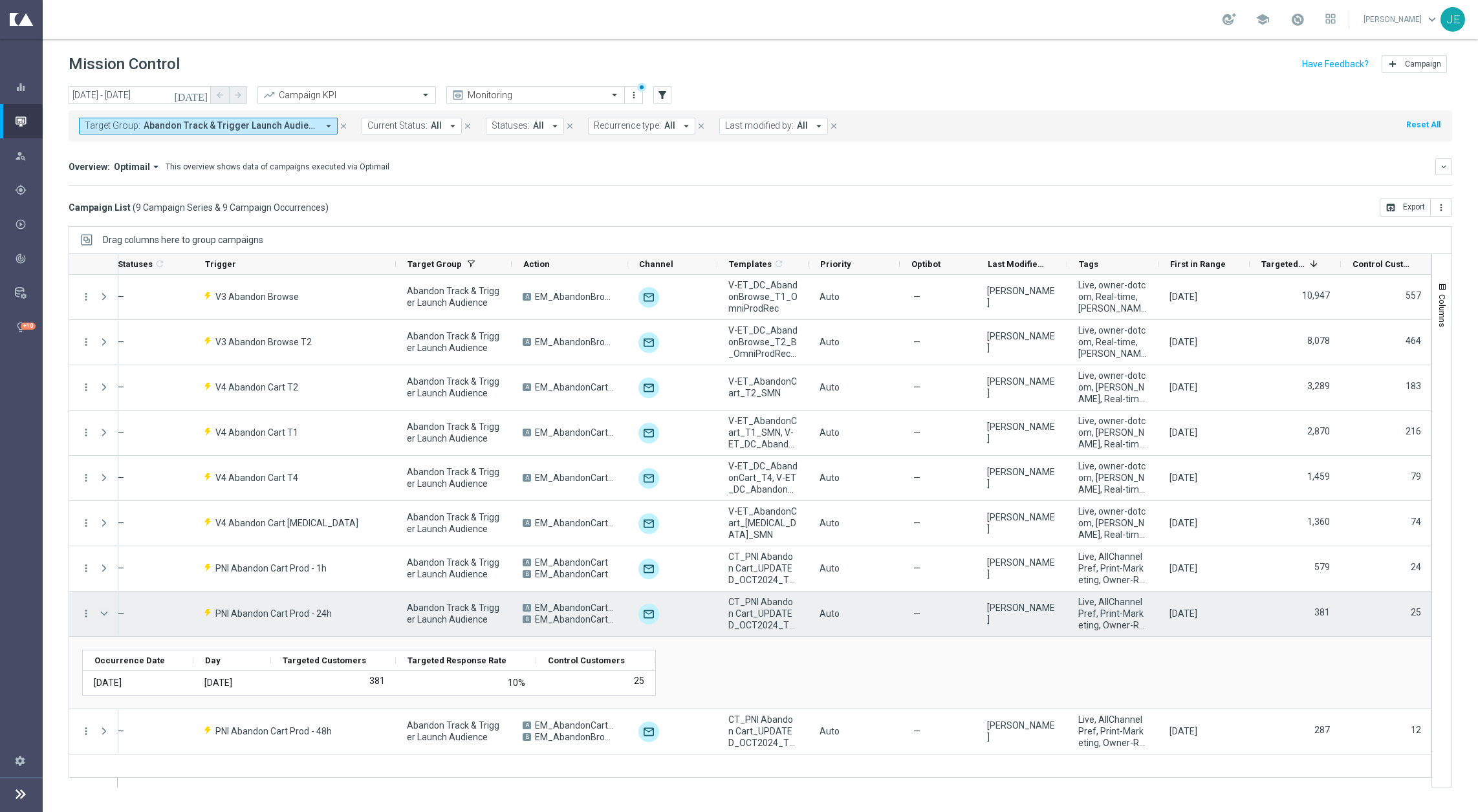
click at [99, 611] on span "Press SPACE to select this row." at bounding box center [104, 614] width 12 height 10
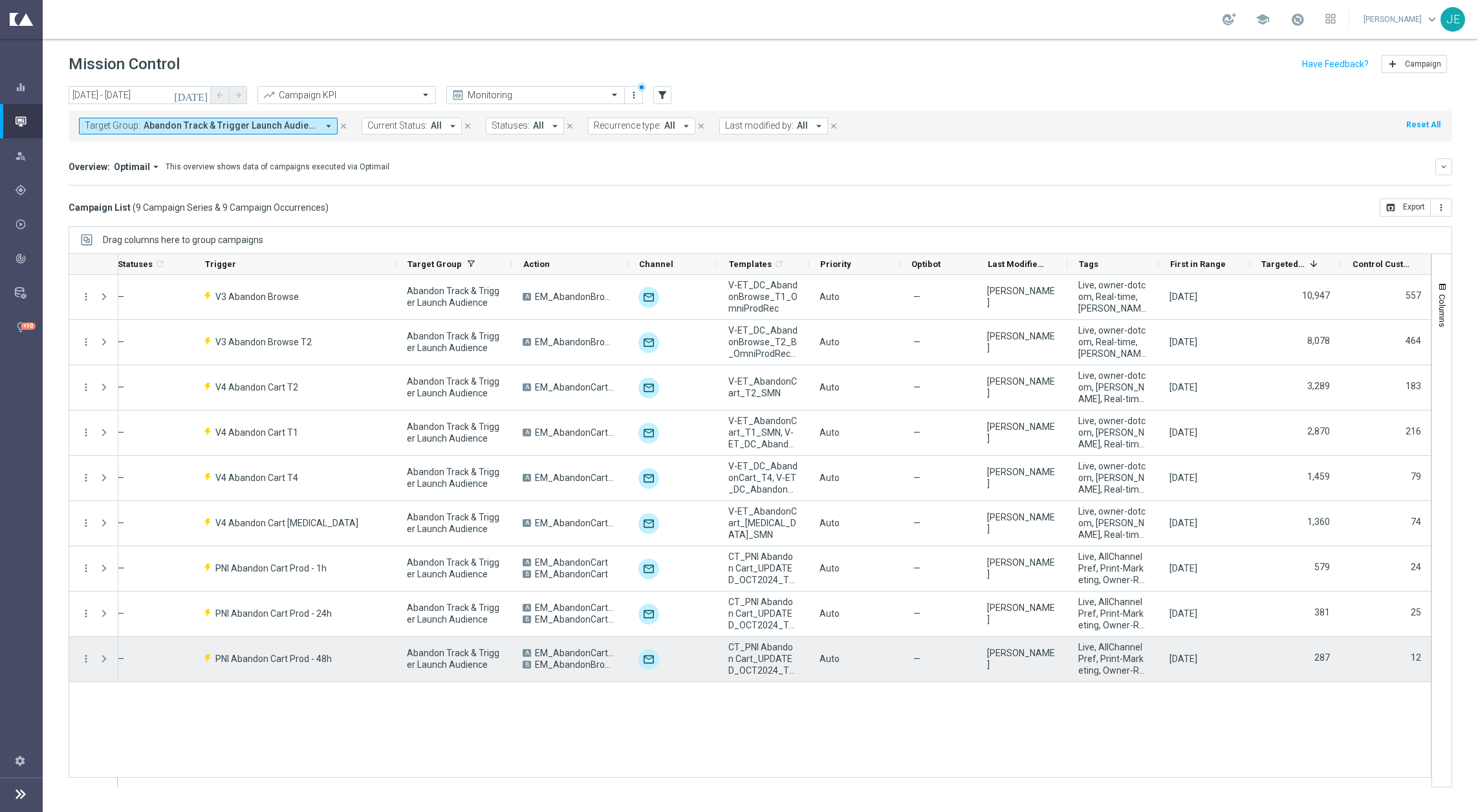
click at [354, 660] on div "PNI Abandon Cart Prod - 48h" at bounding box center [294, 659] width 203 height 45
drag, startPoint x: 1335, startPoint y: 656, endPoint x: 1312, endPoint y: 656, distance: 23.0
click at [1314, 657] on div "287" at bounding box center [1296, 659] width 91 height 45
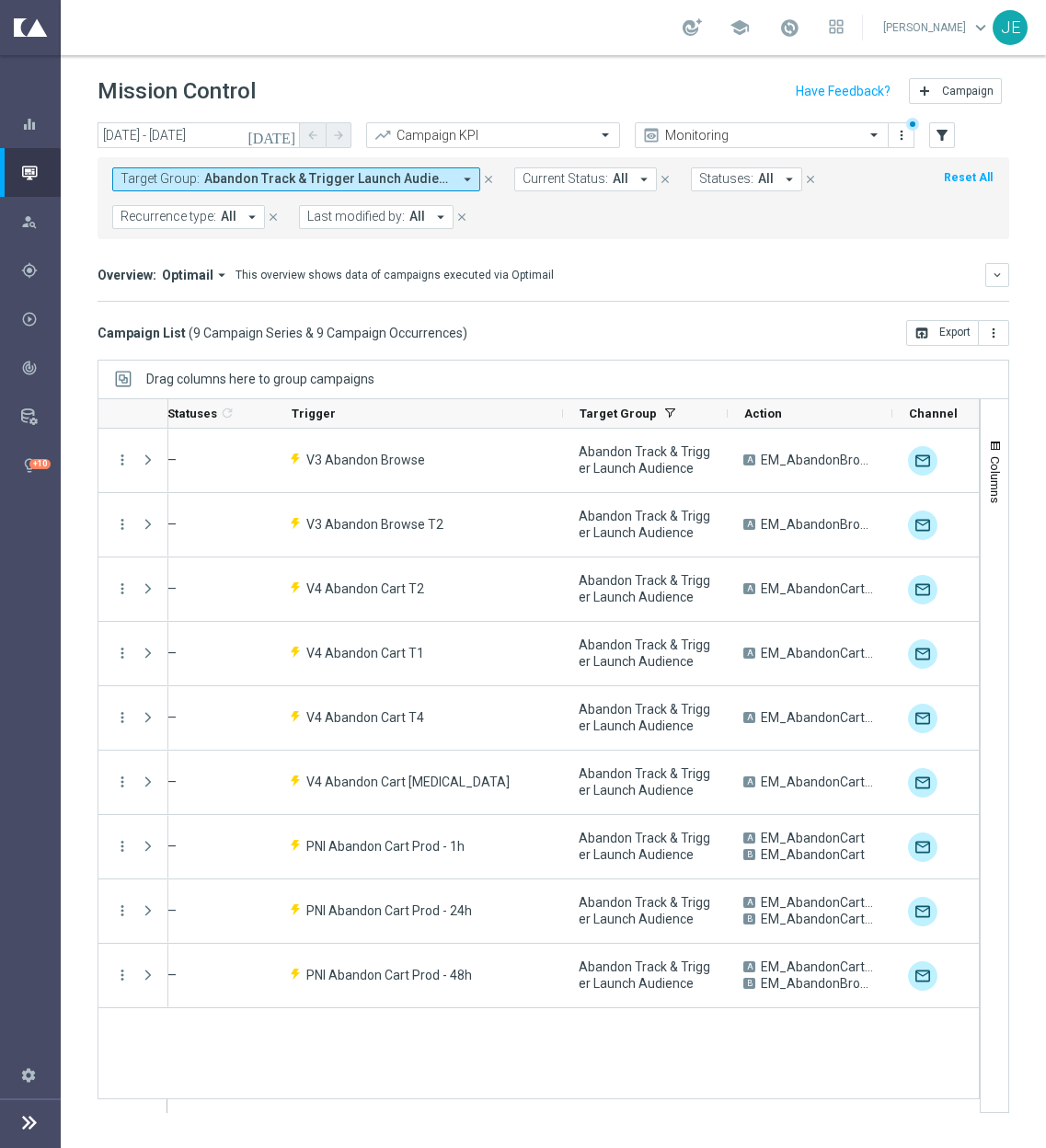
click at [285, 140] on icon "[DATE]" at bounding box center [272, 135] width 50 height 17
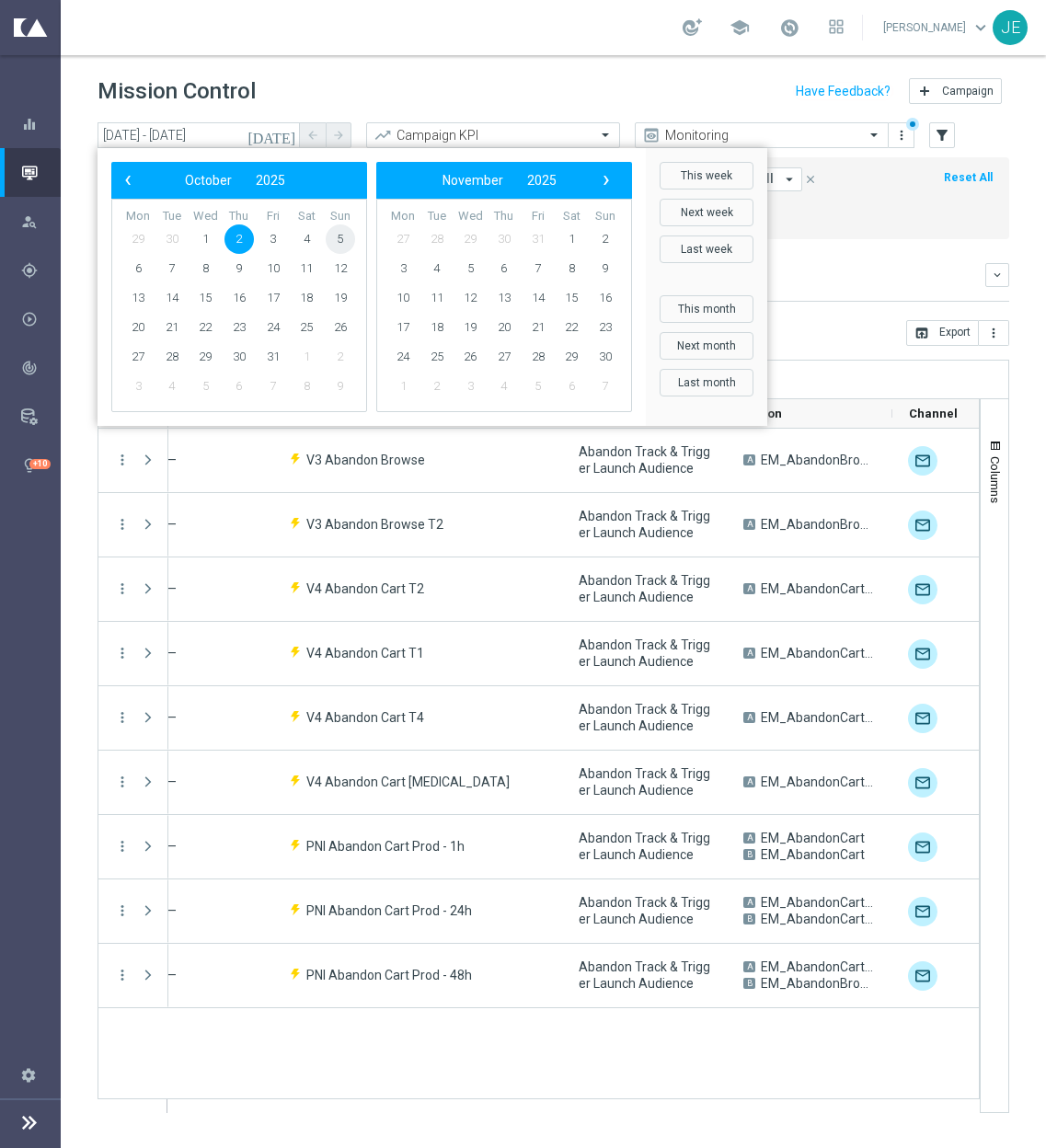
click at [342, 233] on span "5" at bounding box center [341, 239] width 30 height 30
type input "[DATE] - [DATE]"
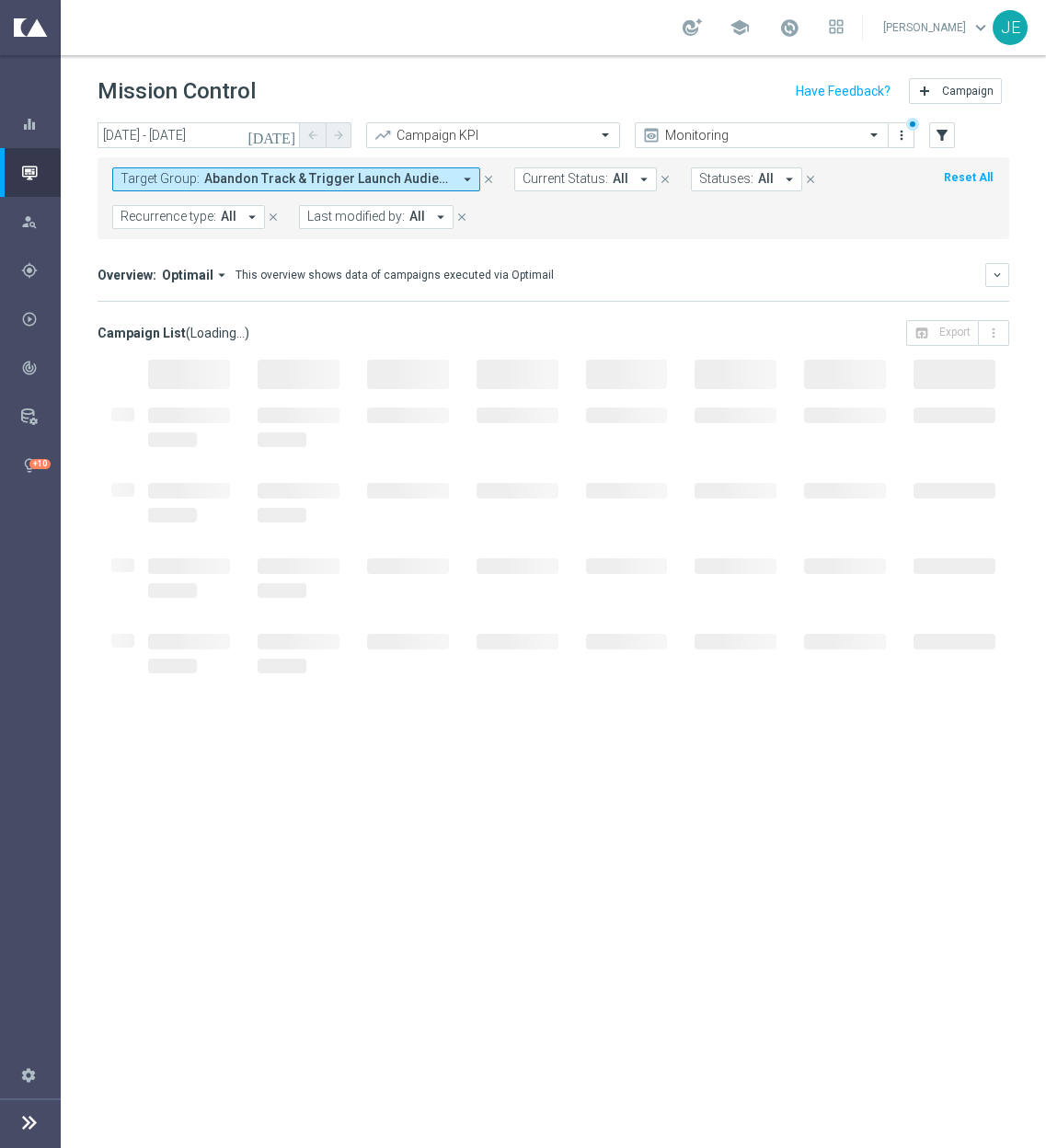
click at [606, 268] on div "Overview: Optimail arrow_drop_down This overview shows data of campaigns execut…" at bounding box center [541, 275] width 888 height 17
